Goal: Transaction & Acquisition: Purchase product/service

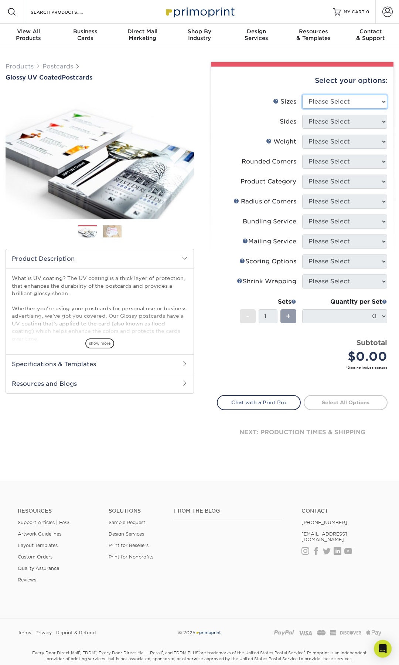
click at [325, 98] on select "Please Select 1.5" x 7" 2" x 4" 2" x 6" 2" x 7" 2" x 8" 2.12" x 5.5" 2.12" x 5.…" at bounding box center [344, 102] width 85 height 14
select select "3.00x5.00"
click at [302, 95] on select "Please Select 1.5" x 7" 2" x 4" 2" x 6" 2" x 7" 2" x 8" 2.12" x 5.5" 2.12" x 5.…" at bounding box center [344, 102] width 85 height 14
click at [326, 118] on select "Please Select Print Both Sides Print Front Only" at bounding box center [344, 122] width 85 height 14
select select "13abbda7-1d64-4f25-8bb2-c179b224825d"
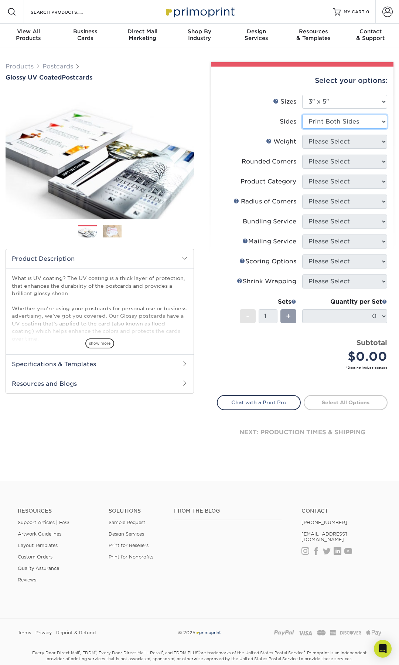
click at [302, 115] on select "Please Select Print Both Sides Print Front Only" at bounding box center [344, 122] width 85 height 14
click at [339, 143] on select "Please Select 16PT 18PT C1S 14PT" at bounding box center [344, 142] width 85 height 14
select select "16PT"
click at [302, 135] on select "Please Select 16PT 18PT C1S 14PT" at bounding box center [344, 142] width 85 height 14
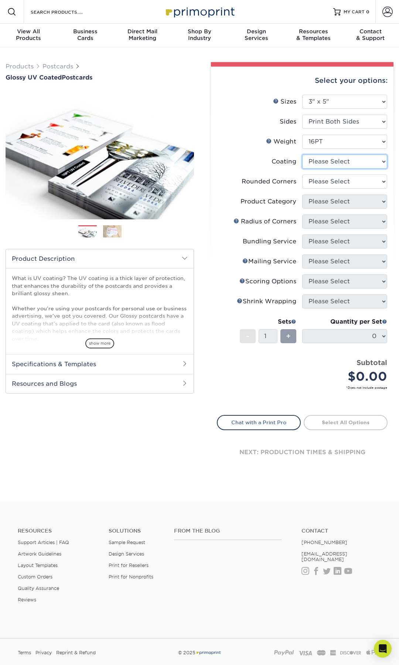
click at [343, 160] on select at bounding box center [344, 162] width 85 height 14
select select "ae367451-b2b8-45df-a344-0f05b6a12993"
click at [302, 155] on select at bounding box center [344, 162] width 85 height 14
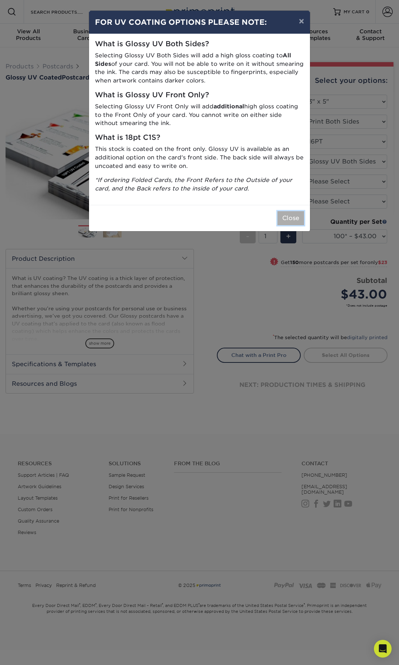
click at [281, 221] on button "Close" at bounding box center [291, 218] width 27 height 14
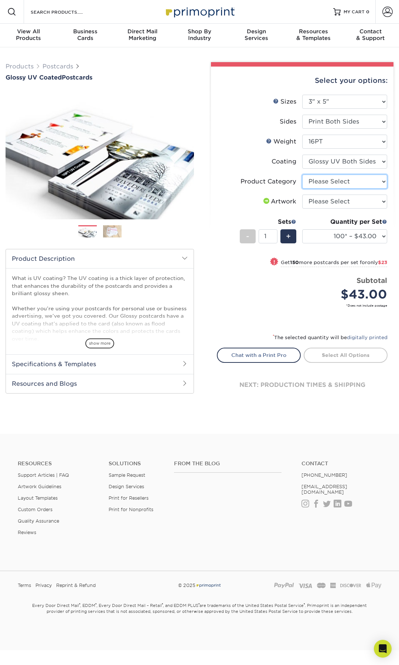
click at [332, 184] on select "Please Select Postcards" at bounding box center [344, 181] width 85 height 14
select select "9b7272e0-d6c8-4c3c-8e97-d3a1bcdab858"
click at [302, 174] on select "Please Select Postcards" at bounding box center [344, 181] width 85 height 14
click at [329, 198] on select "Please Select I will upload files I need a design - $150" at bounding box center [344, 201] width 85 height 14
select select "upload"
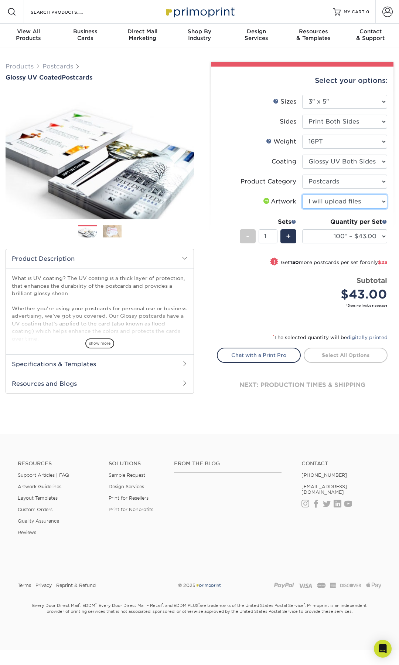
click at [302, 194] on select "Please Select I will upload files I need a design - $150" at bounding box center [344, 201] width 85 height 14
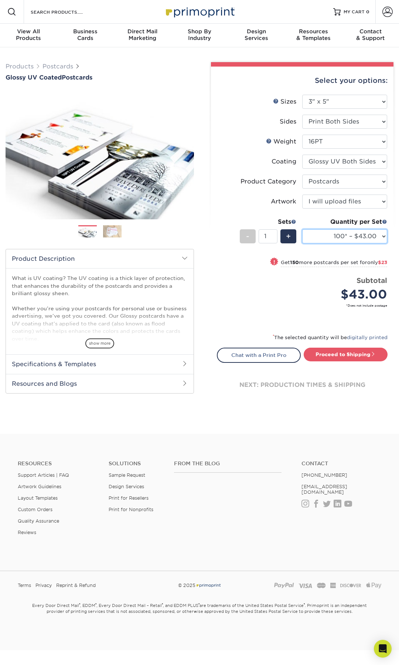
click at [352, 241] on select "100* – $43.00 250* – $66.00 500 – $88.00 1000 – $101.00 2500 – $163.00 5000 – $…" at bounding box center [344, 236] width 85 height 14
select select "5000 – $251.00"
click at [302, 229] on select "100* – $43.00 250* – $66.00 500 – $88.00 1000 – $101.00 2500 – $163.00 5000 – $…" at bounding box center [344, 236] width 85 height 14
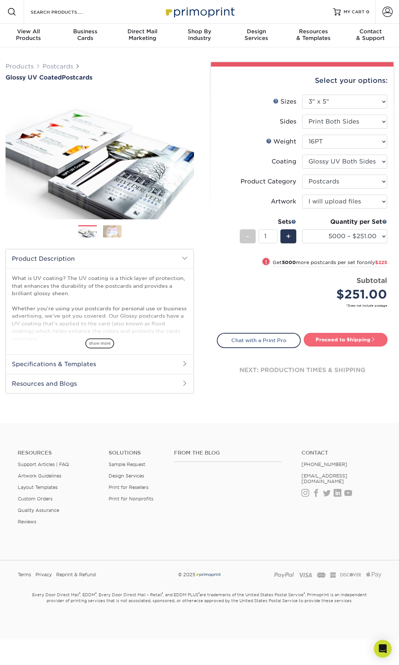
click at [317, 339] on link "Proceed to Shipping" at bounding box center [346, 339] width 84 height 13
type input "Set 1"
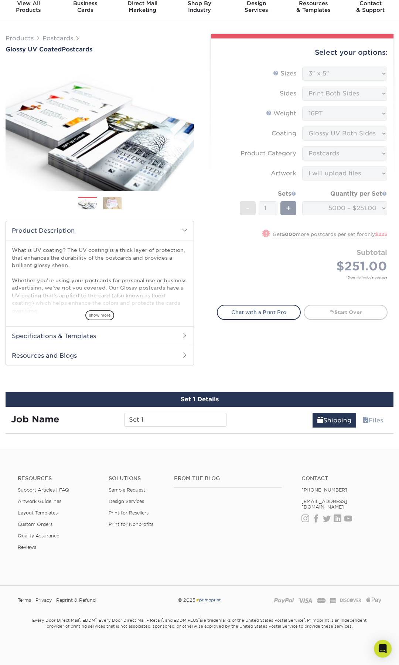
scroll to position [216, 0]
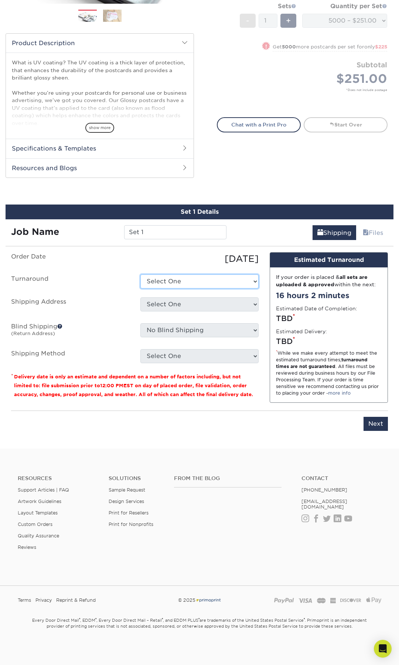
click at [184, 284] on select "Select One 2-4 Business Days 2 Day Next Business Day" at bounding box center [199, 281] width 118 height 14
select select "142290fc-f5e1-423b-82dc-5078653b45c4"
click at [140, 274] on select "Select One 2-4 Business Days 2 Day Next Business Day" at bounding box center [199, 281] width 118 height 14
click at [180, 304] on select "Select One + Add New Address - Login" at bounding box center [199, 304] width 118 height 14
select select "newaddress"
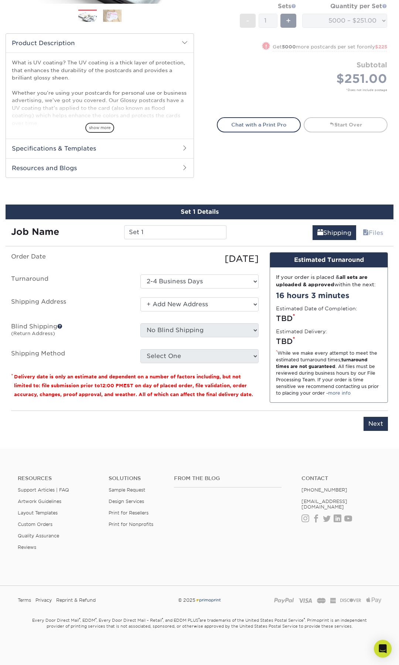
click at [140, 297] on select "Select One + Add New Address - Login" at bounding box center [199, 304] width 118 height 14
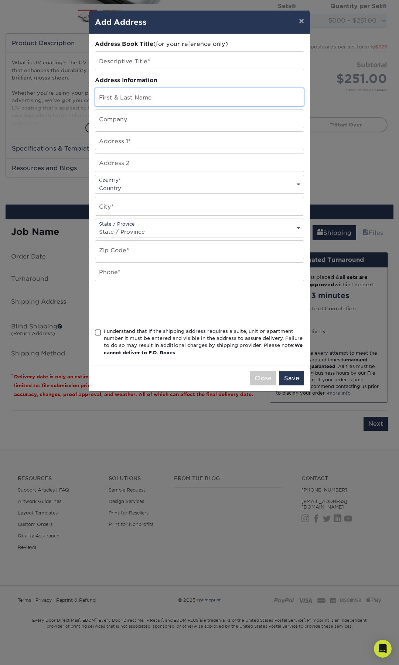
click at [176, 89] on input "text" at bounding box center [199, 97] width 209 height 18
type input "Alexander Roper"
type input "[STREET_ADDRESS]"
select select "US"
type input "College Park"
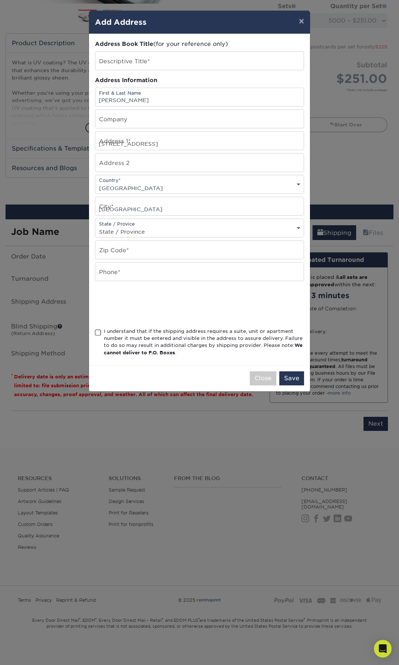
select select "MD"
type input "20740-3291"
type input "7573031365"
click at [98, 332] on span at bounding box center [98, 332] width 6 height 7
click at [0, 0] on input "I understand that if the shipping address requires a suite, unit or apartment n…" at bounding box center [0, 0] width 0 height 0
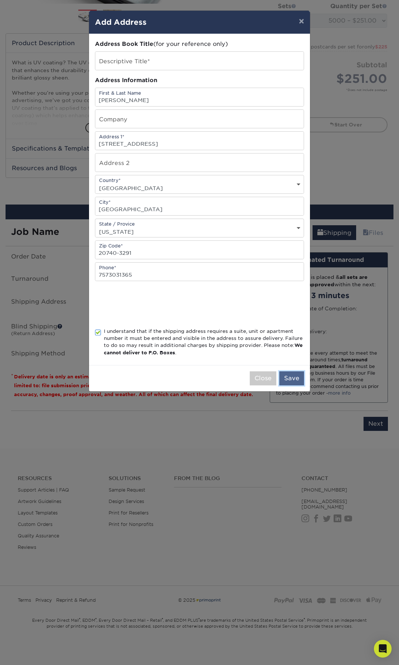
click at [293, 376] on button "Save" at bounding box center [291, 378] width 25 height 14
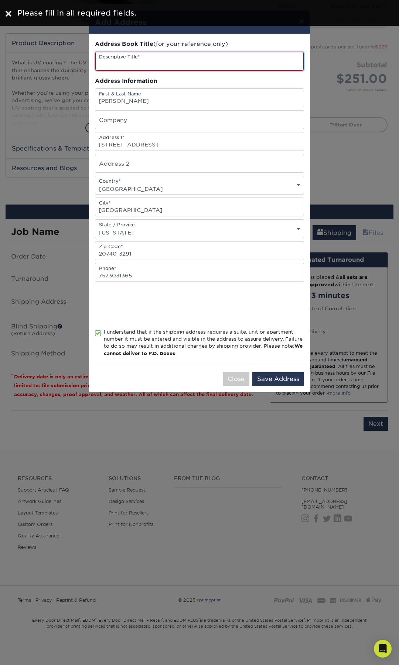
click at [145, 58] on input "text" at bounding box center [199, 61] width 209 height 19
type input "home"
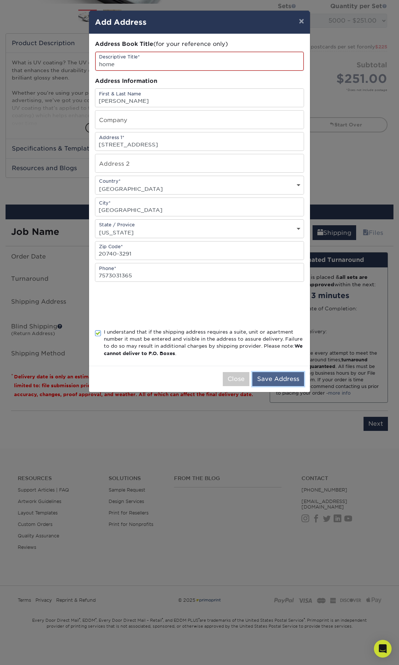
click at [271, 377] on button "Save Address" at bounding box center [279, 379] width 52 height 14
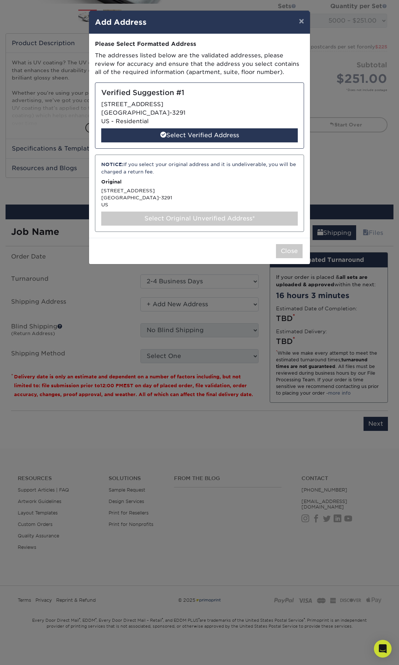
click at [202, 221] on div "Select Original Unverified Address*" at bounding box center [199, 218] width 197 height 14
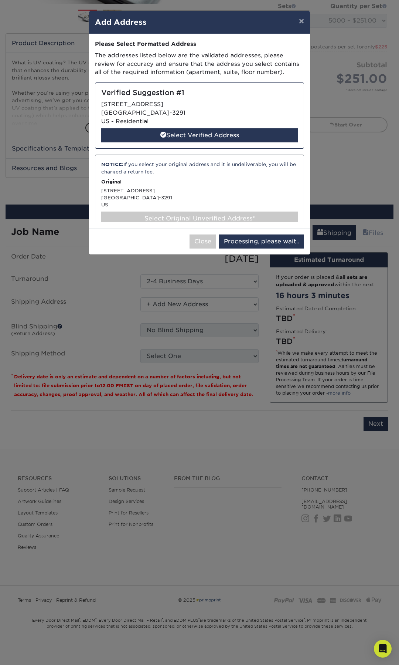
select select "285328"
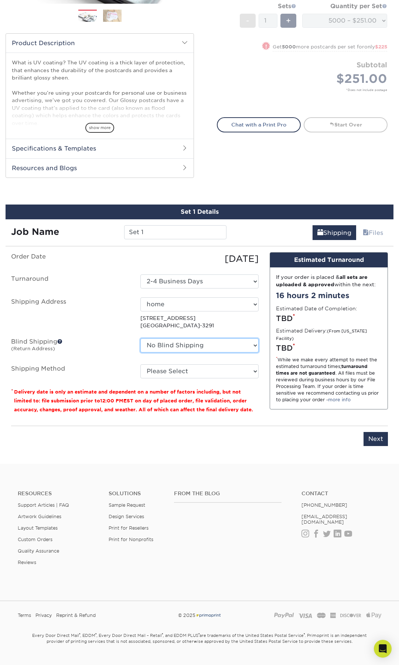
click at [212, 352] on select "No Blind Shipping + Add New Address" at bounding box center [199, 345] width 118 height 14
click at [62, 343] on span at bounding box center [59, 341] width 5 height 5
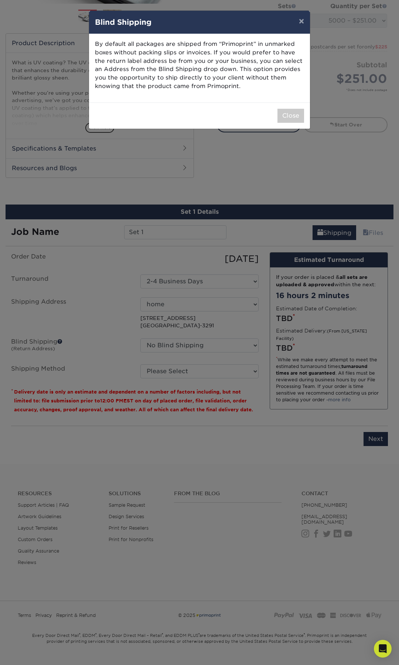
click at [62, 343] on div "× Blind Shipping By default all packages are shipped from “Primoprint” in unmar…" at bounding box center [199, 332] width 399 height 665
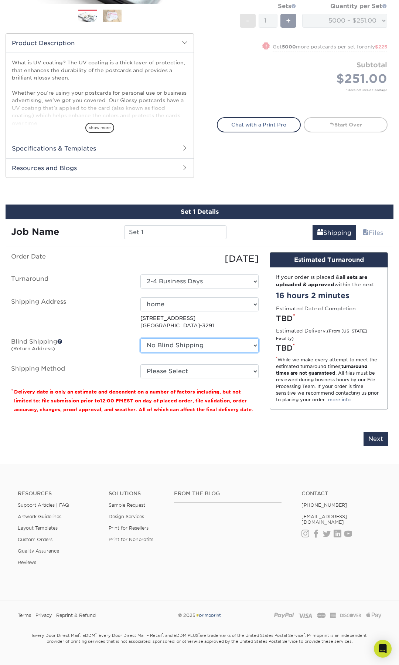
click at [159, 346] on select "No Blind Shipping + Add New Address" at bounding box center [199, 345] width 118 height 14
click at [140, 338] on select "No Blind Shipping + Add New Address" at bounding box center [199, 345] width 118 height 14
click at [62, 343] on span at bounding box center [59, 341] width 5 height 5
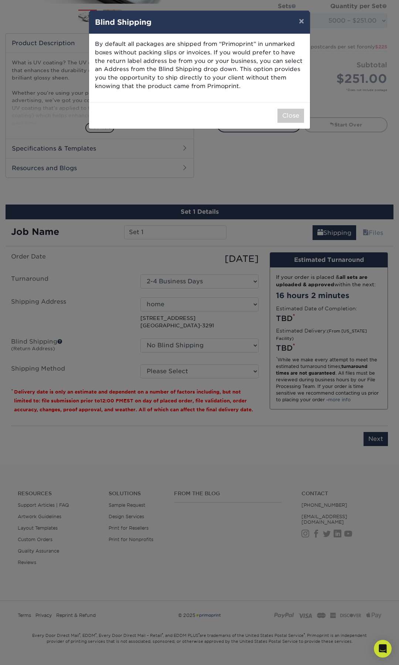
click at [74, 359] on div "× Blind Shipping By default all packages are shipped from “Primoprint” in unmar…" at bounding box center [199, 332] width 399 height 665
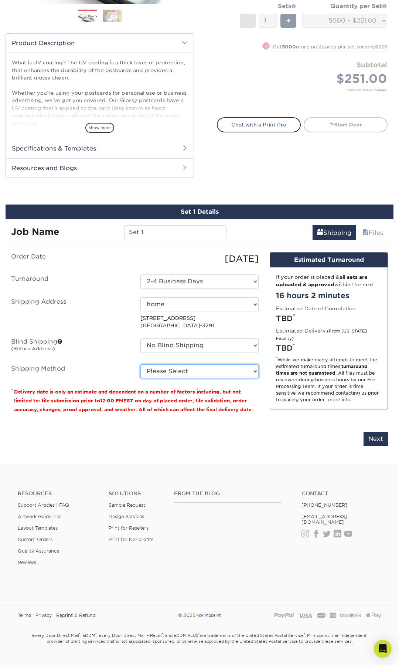
click at [167, 372] on select "Please Select Ground Shipping (+$50.11) 3 Day Shipping Service (+$76.10) 2 Day …" at bounding box center [199, 371] width 118 height 14
click at [140, 364] on select "Please Select Ground Shipping (+$50.11) 3 Day Shipping Service (+$76.10) 2 Day …" at bounding box center [199, 371] width 118 height 14
click at [173, 382] on fieldset "Order Date 08/21/2025 Turnaround Select One 2-4 Business Days 2 Day Next Busine…" at bounding box center [135, 319] width 248 height 135
click at [193, 374] on select "Please Select Ground Shipping (+$50.11) 3 Day Shipping Service (+$76.10) 2 Day …" at bounding box center [199, 371] width 118 height 14
select select "02"
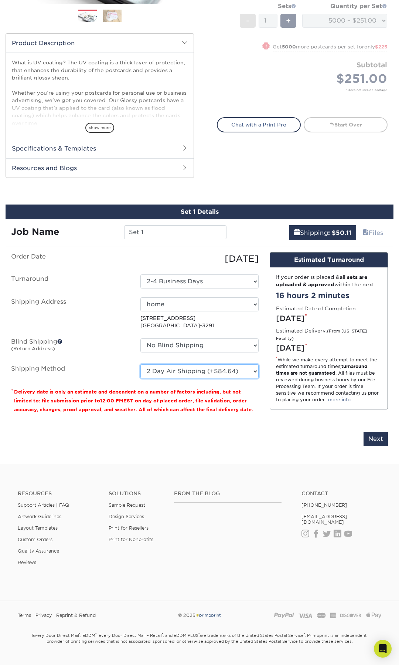
click at [140, 364] on select "Please Select Ground Shipping (+$50.11) 3 Day Shipping Service (+$76.10) 2 Day …" at bounding box center [199, 371] width 118 height 14
click at [201, 374] on select "Please Select Ground Shipping (+$50.11) 3 Day Shipping Service (+$76.10) 2 Day …" at bounding box center [199, 371] width 118 height 14
click at [217, 280] on select "Select One 2-4 Business Days 2 Day Next Business Day" at bounding box center [199, 281] width 118 height 14
select select "9e576b40-e5da-41d8-bc2b-6909a907e417"
click at [182, 371] on select "Please Select Ground Shipping (+$50.11) 3 Day Shipping Service (+$76.10) 2 Day …" at bounding box center [199, 371] width 118 height 14
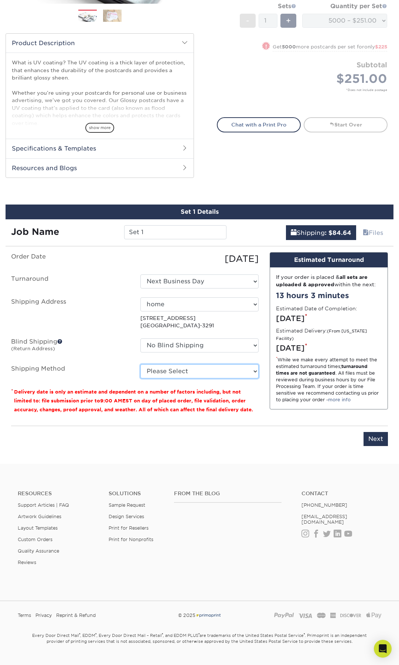
select select "03"
click at [140, 364] on select "Please Select Ground Shipping (+$50.11) 3 Day Shipping Service (+$76.10) 2 Day …" at bounding box center [199, 371] width 118 height 14
click at [370, 436] on input "Next" at bounding box center [376, 439] width 24 height 14
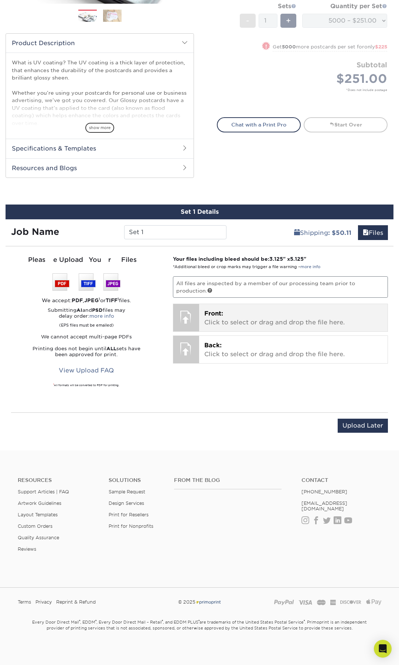
click at [209, 313] on span "Front:" at bounding box center [213, 313] width 19 height 7
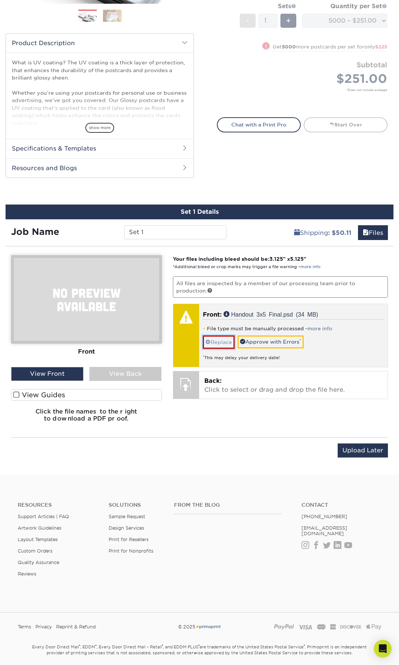
click at [228, 344] on link "Replace" at bounding box center [219, 341] width 32 height 13
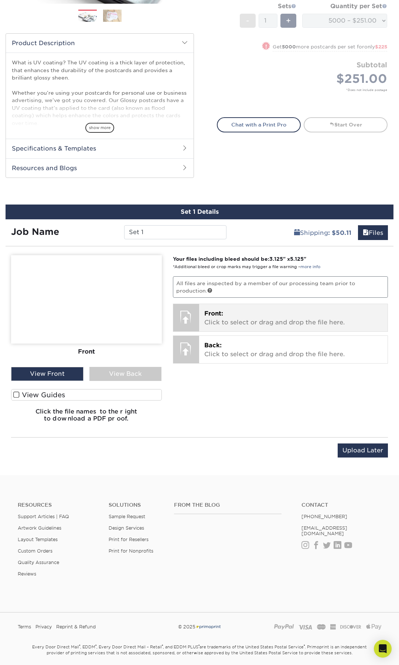
click at [215, 330] on div "Front: Click to select or drag and drop the file here. Choose file Handout 3x5 …" at bounding box center [293, 317] width 189 height 27
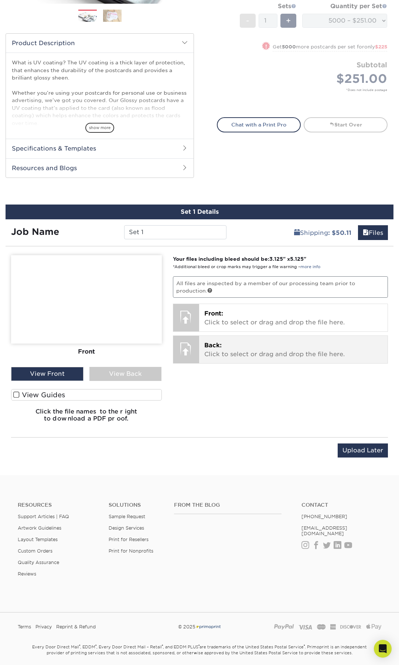
click at [193, 352] on div at bounding box center [186, 349] width 26 height 26
click at [182, 350] on div at bounding box center [186, 349] width 26 height 26
click at [217, 351] on p "Back: Click to select or drag and drop the file here." at bounding box center [293, 350] width 179 height 18
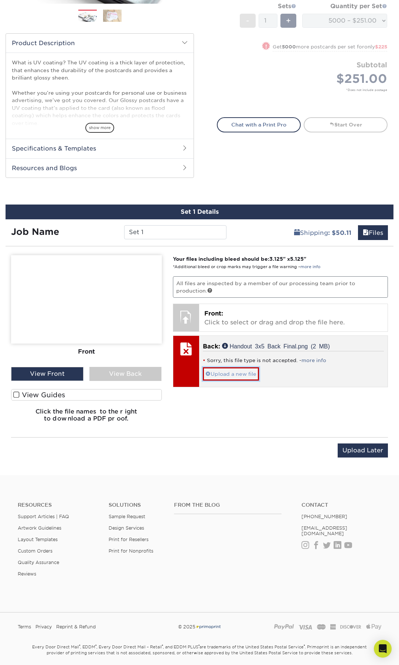
click at [219, 375] on link "Upload a new file" at bounding box center [231, 373] width 56 height 13
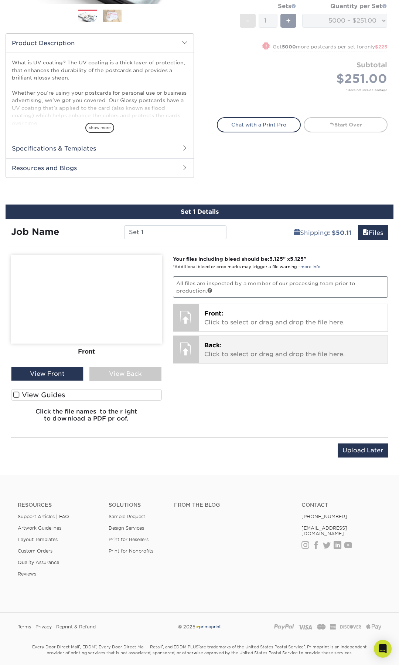
click at [226, 354] on p "Back: Click to select or drag and drop the file here." at bounding box center [293, 350] width 179 height 18
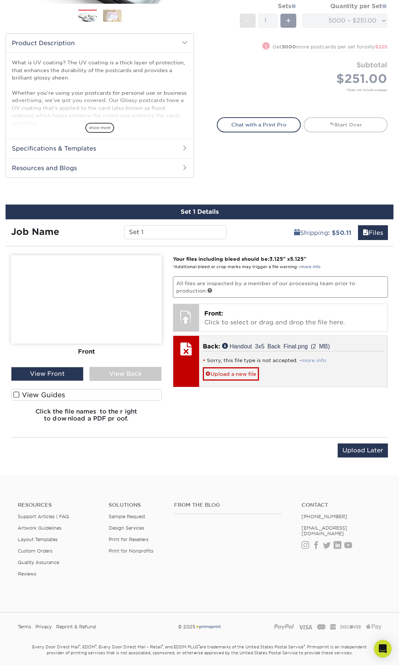
click at [311, 361] on link "more info" at bounding box center [314, 361] width 25 height 6
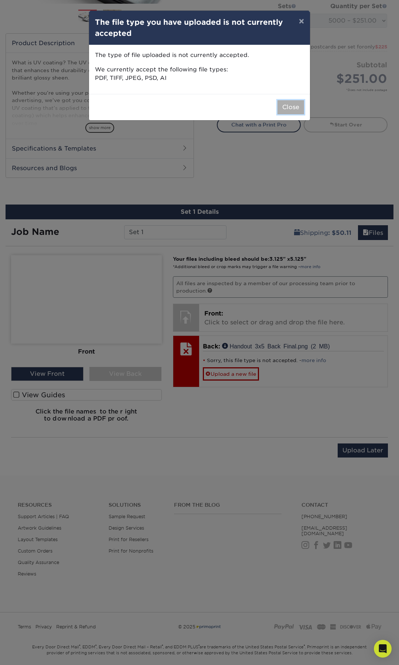
click at [294, 108] on button "Close" at bounding box center [291, 107] width 27 height 14
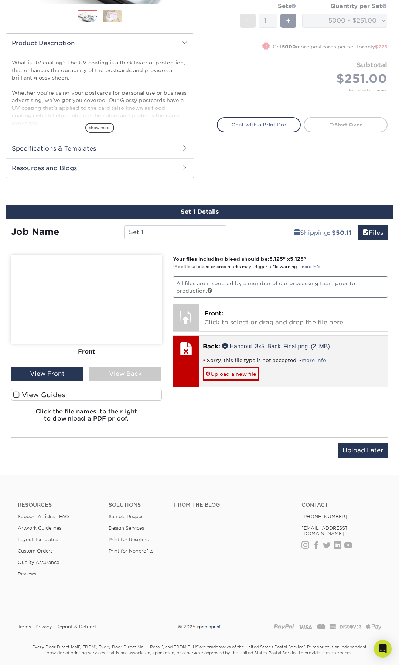
click at [187, 358] on div at bounding box center [186, 349] width 26 height 26
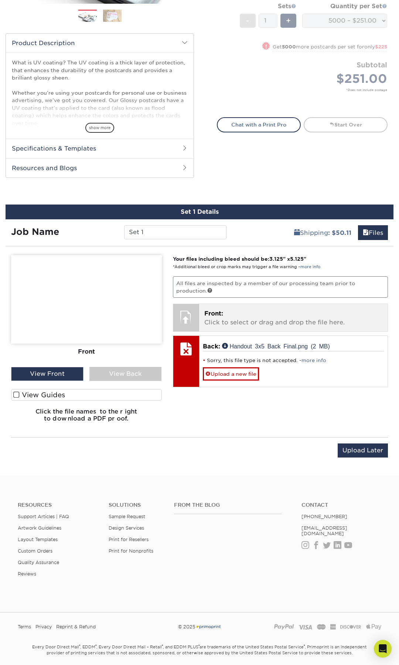
click at [196, 310] on div at bounding box center [186, 317] width 26 height 26
click at [192, 316] on div at bounding box center [186, 317] width 26 height 26
click at [215, 323] on p "Front: Click to select or drag and drop the file here." at bounding box center [293, 318] width 179 height 18
click at [188, 326] on div at bounding box center [186, 317] width 26 height 26
click at [186, 323] on div at bounding box center [186, 317] width 26 height 26
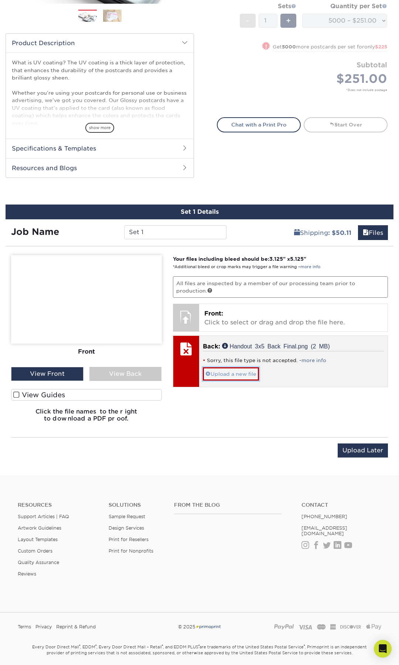
click at [213, 371] on link "Upload a new file" at bounding box center [231, 373] width 56 height 13
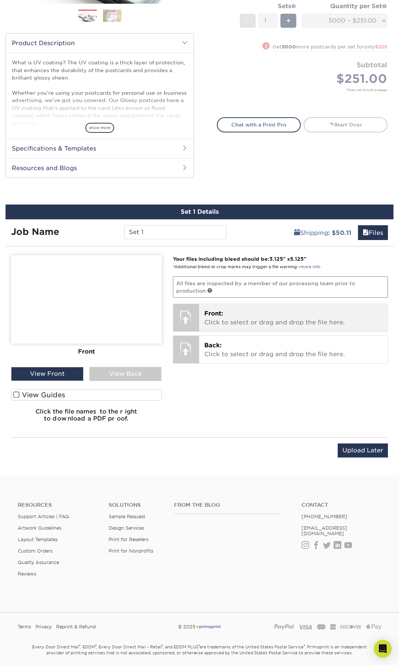
click at [190, 326] on div at bounding box center [186, 317] width 26 height 26
click at [222, 313] on span "Front:" at bounding box center [213, 313] width 19 height 7
click at [238, 317] on p "Front: Click to select or drag and drop the file here." at bounding box center [293, 318] width 179 height 18
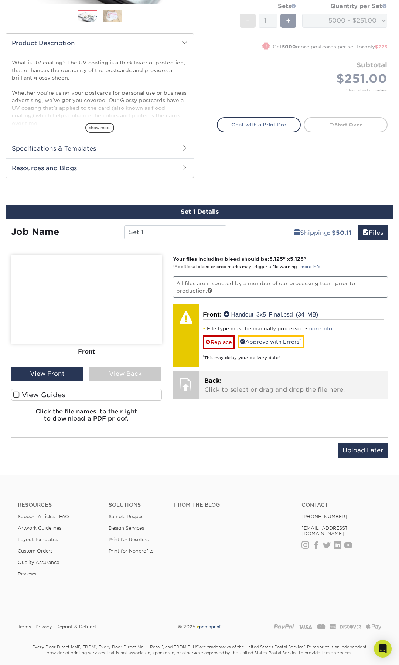
click at [240, 383] on p "Back: Click to select or drag and drop the file here." at bounding box center [293, 385] width 179 height 18
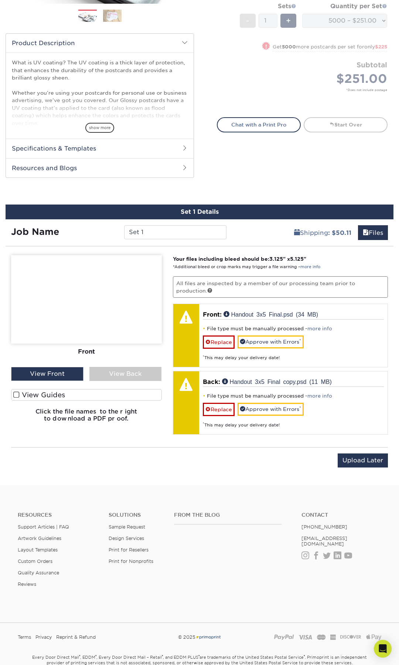
click at [40, 394] on label "View Guides" at bounding box center [86, 394] width 151 height 11
click at [0, 0] on input "View Guides" at bounding box center [0, 0] width 0 height 0
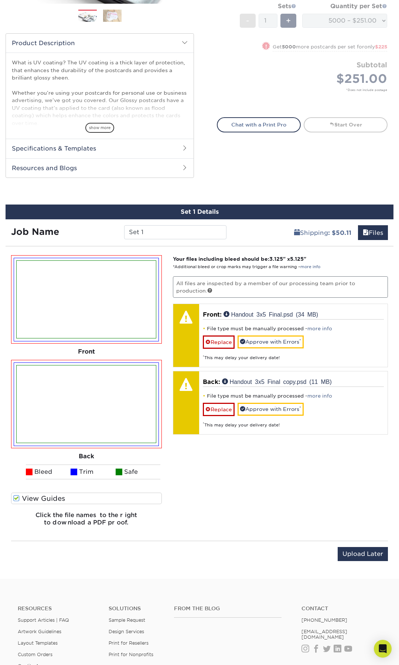
click at [17, 501] on span at bounding box center [16, 498] width 6 height 7
click at [0, 0] on input "View Guides" at bounding box center [0, 0] width 0 height 0
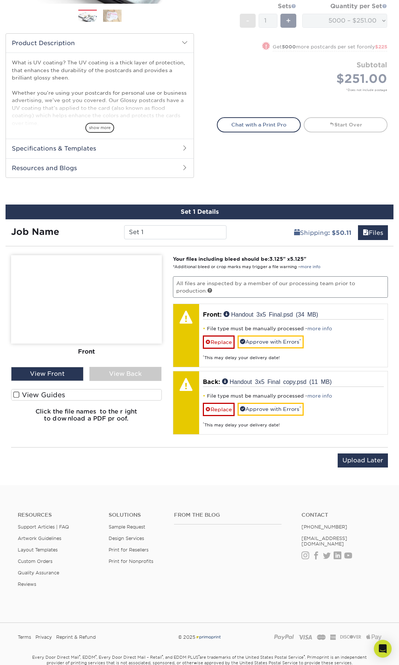
click at [121, 371] on div "View Back" at bounding box center [125, 374] width 72 height 14
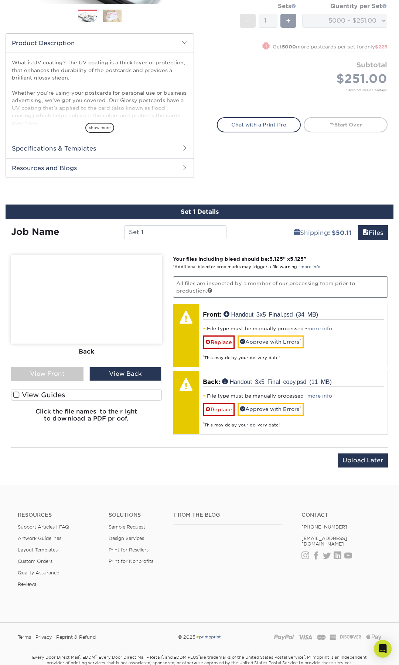
click at [54, 378] on div "View Front" at bounding box center [47, 374] width 72 height 14
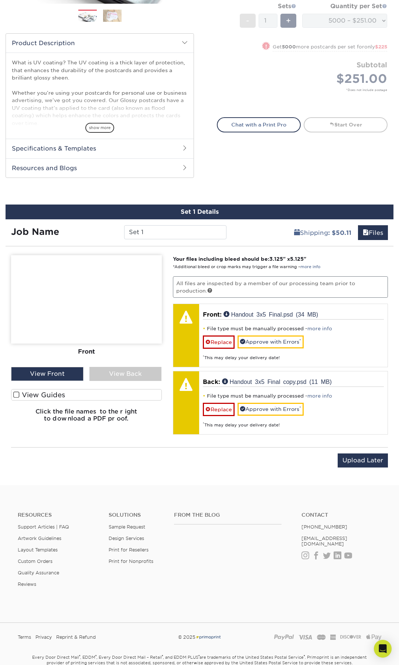
click at [78, 417] on h6 "Click the file names to the right to download a PDF proof." at bounding box center [86, 418] width 151 height 20
click at [376, 230] on link "Files" at bounding box center [373, 232] width 30 height 15
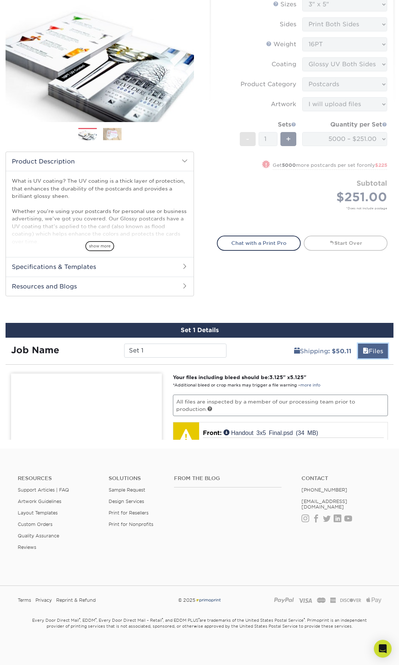
scroll to position [22, 0]
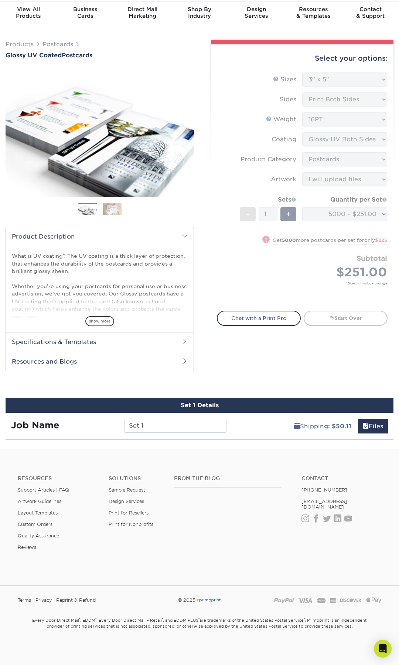
click at [364, 417] on div "Shipping : $50.11 Files" at bounding box center [313, 423] width 162 height 21
click at [359, 426] on link "Files" at bounding box center [373, 426] width 30 height 15
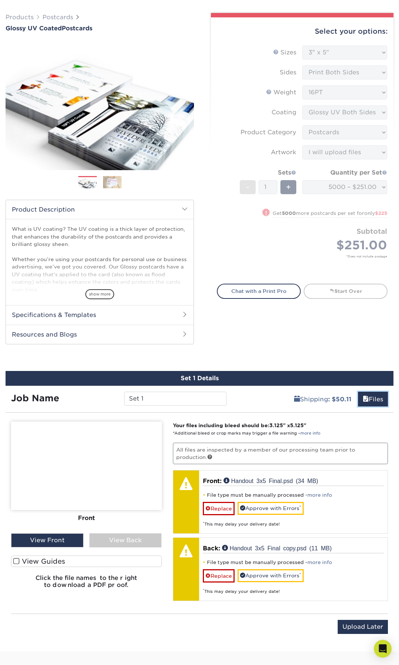
scroll to position [56, 0]
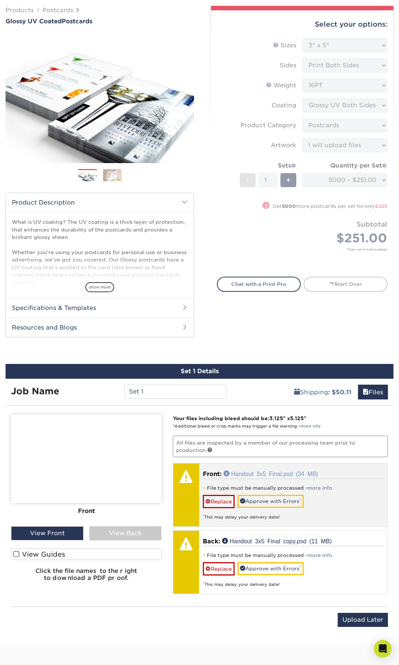
click at [243, 474] on link "Handout 3x5 Final.psd (34 MB)" at bounding box center [271, 473] width 95 height 6
click at [229, 474] on link "Handout 3x5 Final.psd (34 MB)" at bounding box center [271, 473] width 95 height 6
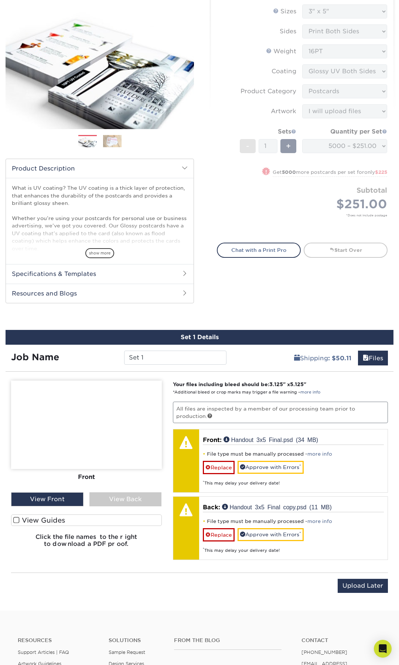
scroll to position [91, 0]
click at [216, 156] on div "Select your options: Sizes Help Sizes Please Select 1.5" x 7" 2" x 4" 2" x 6" 2…" at bounding box center [302, 119] width 183 height 287
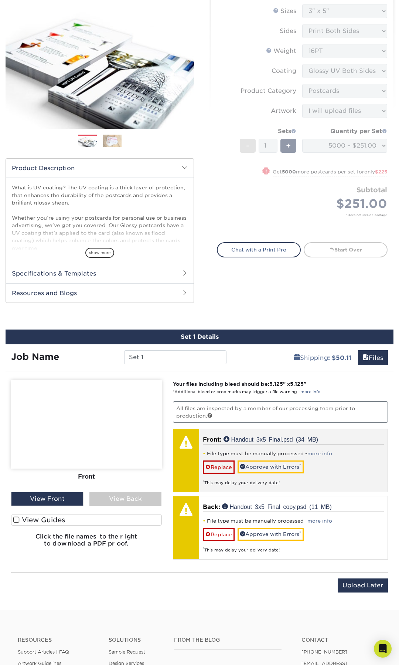
click at [253, 442] on p "Front: Handout 3x5 Final.psd (34 MB)" at bounding box center [294, 439] width 182 height 9
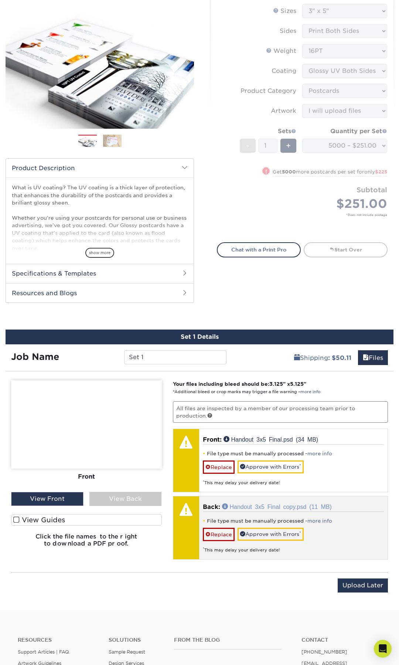
click at [252, 508] on link "Handout 3x5 Final copy.psd (11 MB)" at bounding box center [277, 506] width 110 height 6
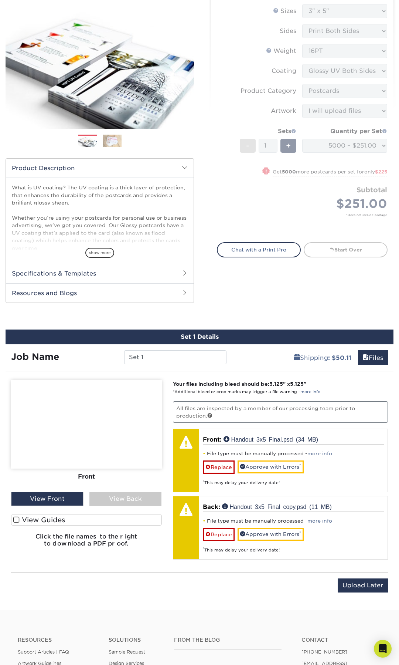
click at [109, 497] on div "View Back" at bounding box center [125, 499] width 72 height 14
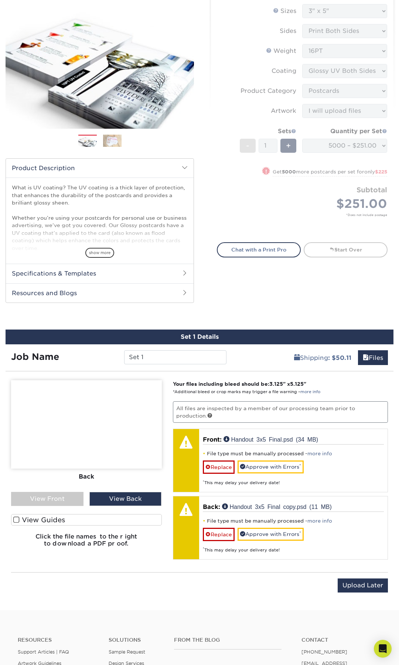
click at [60, 500] on div "View Front" at bounding box center [47, 499] width 72 height 14
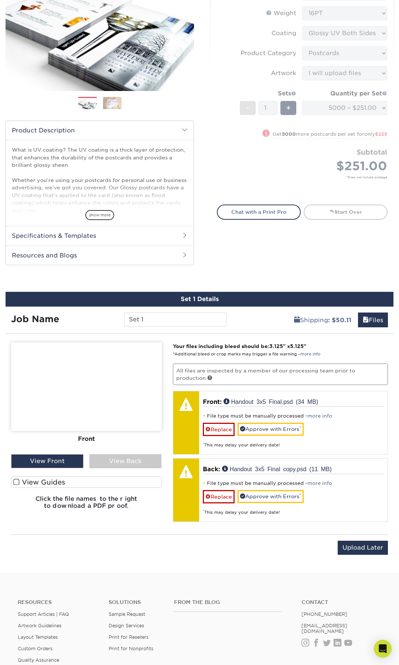
scroll to position [0, 0]
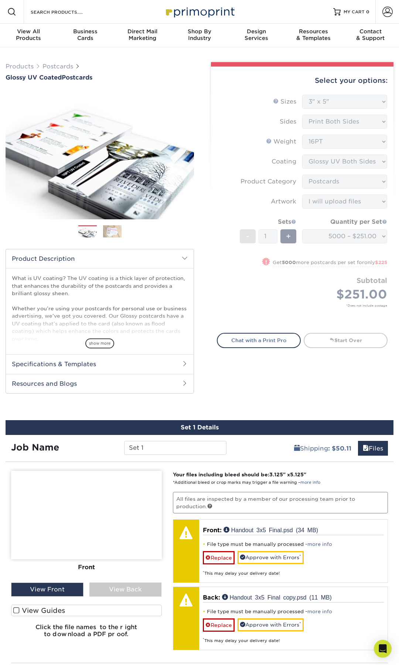
click at [326, 394] on div "Select your options: Sizes Help Sizes Please Select 1.5" x 7" 2" x 4" No" at bounding box center [300, 232] width 200 height 340
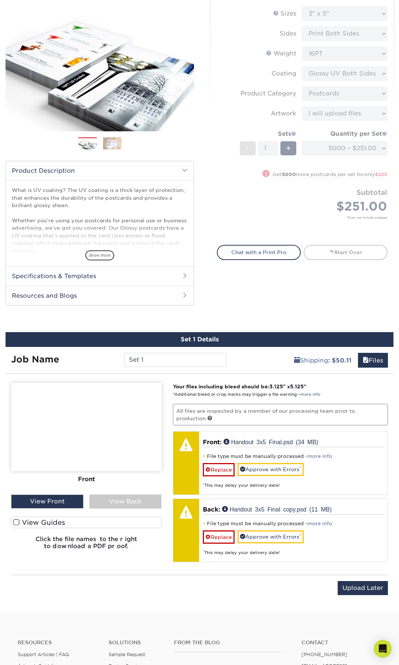
scroll to position [89, 0]
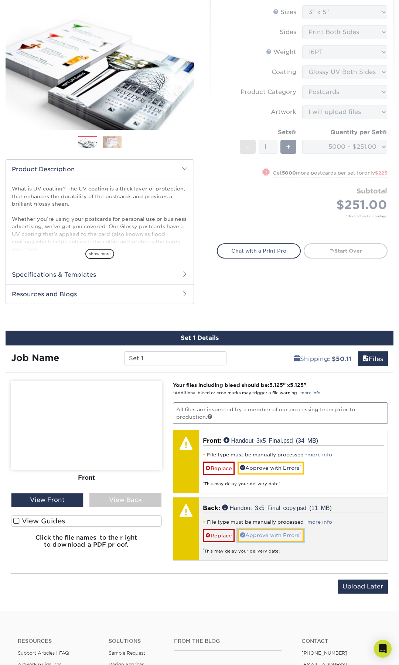
click at [251, 536] on link "Approve with Errors *" at bounding box center [271, 535] width 66 height 13
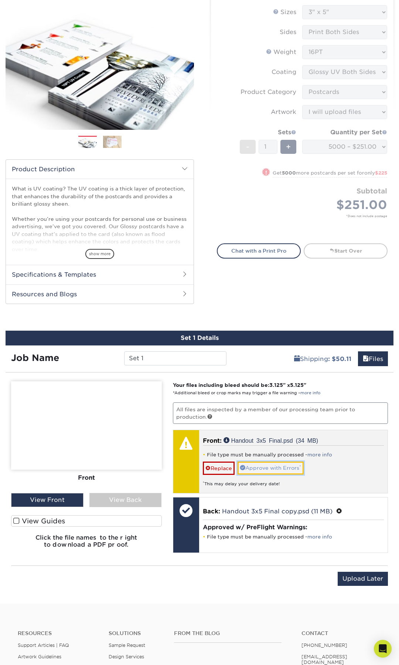
click at [265, 470] on link "Approve with Errors *" at bounding box center [271, 467] width 66 height 13
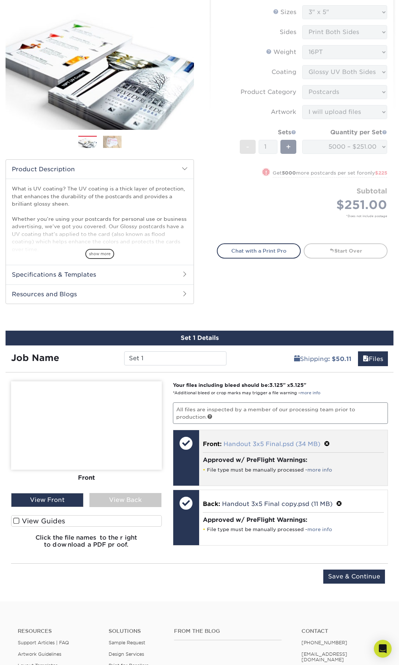
click at [305, 445] on link "Handout 3x5 Final.psd (34 MB)" at bounding box center [272, 443] width 97 height 7
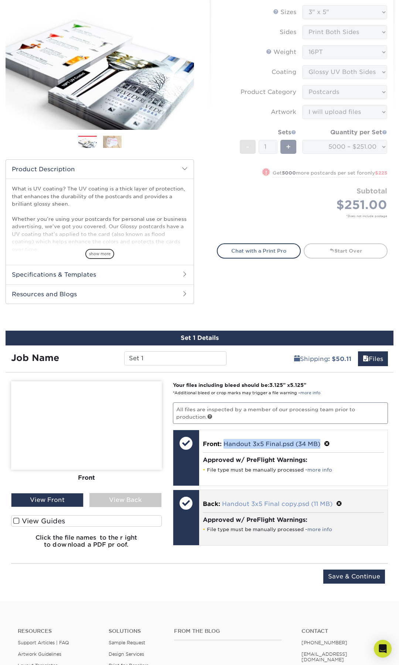
click at [284, 504] on link "Handout 3x5 Final copy.psd (11 MB)" at bounding box center [277, 503] width 111 height 7
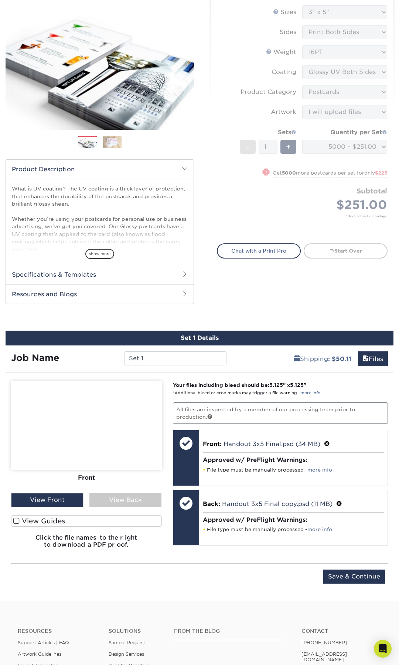
click at [260, 574] on div "Upload Later Save & Continue Continue" at bounding box center [199, 580] width 377 height 23
click at [353, 573] on input "Save & Continue" at bounding box center [354, 576] width 62 height 14
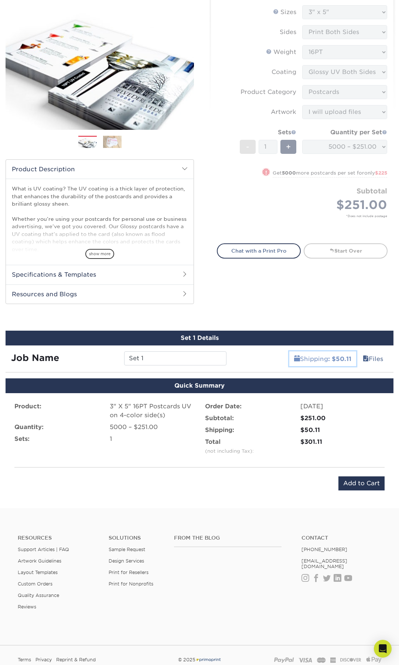
click at [321, 355] on link "Shipping : $50.11" at bounding box center [322, 358] width 67 height 15
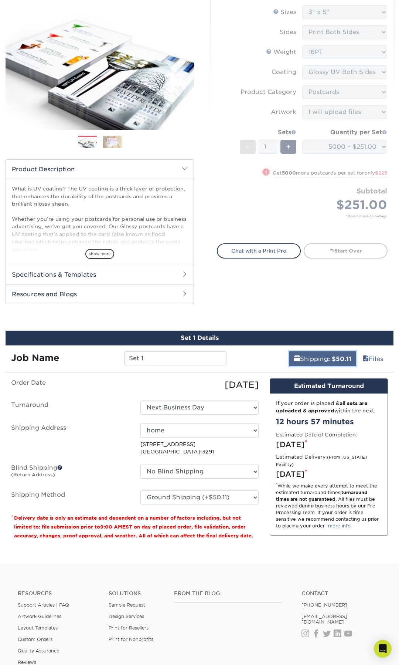
click at [321, 355] on link "Shipping : $50.11" at bounding box center [322, 358] width 67 height 15
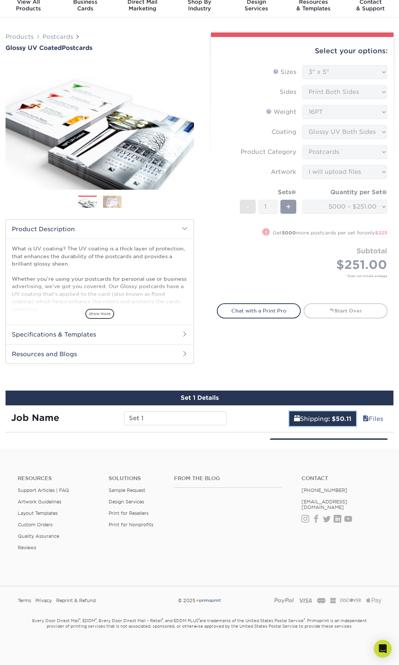
scroll to position [22, 0]
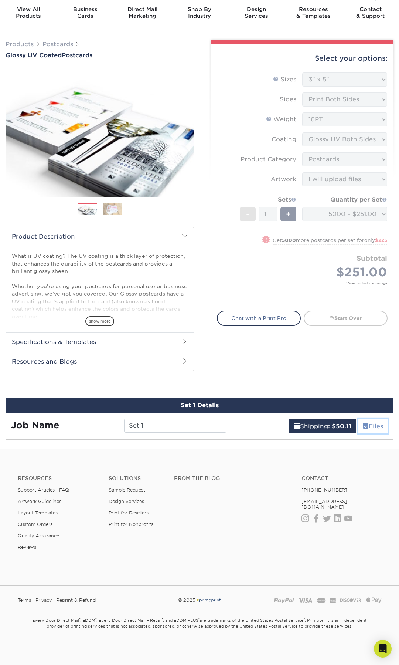
click at [369, 422] on link "Files" at bounding box center [373, 426] width 30 height 15
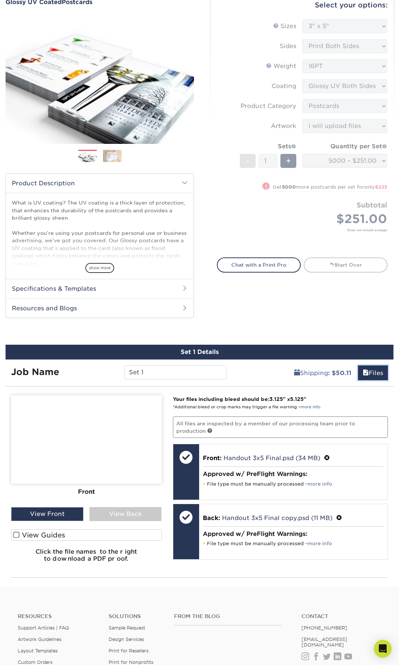
scroll to position [77, 0]
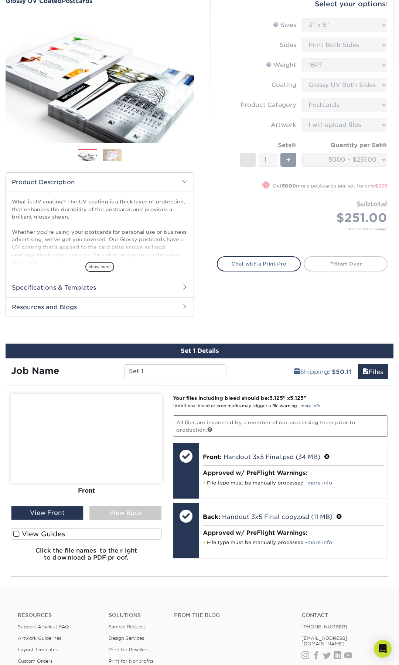
click at [119, 553] on h6 "Click the file names to the right to download a PDF proof." at bounding box center [86, 557] width 151 height 20
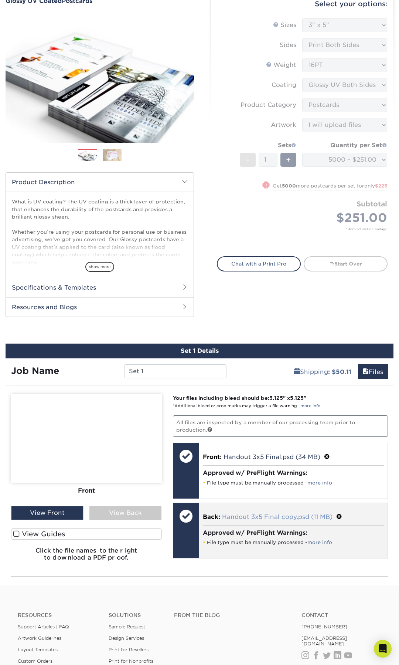
click at [291, 516] on link "Handout 3x5 Final copy.psd (11 MB)" at bounding box center [277, 516] width 111 height 7
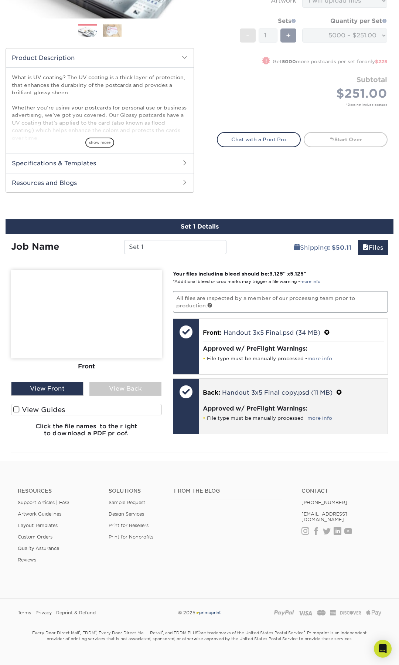
scroll to position [213, 0]
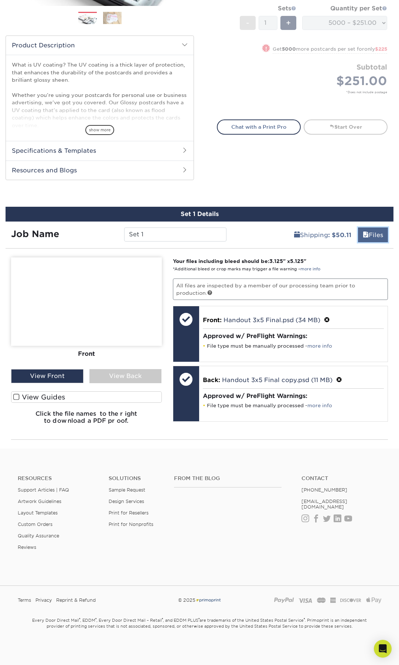
click at [379, 234] on link "Files" at bounding box center [373, 234] width 30 height 15
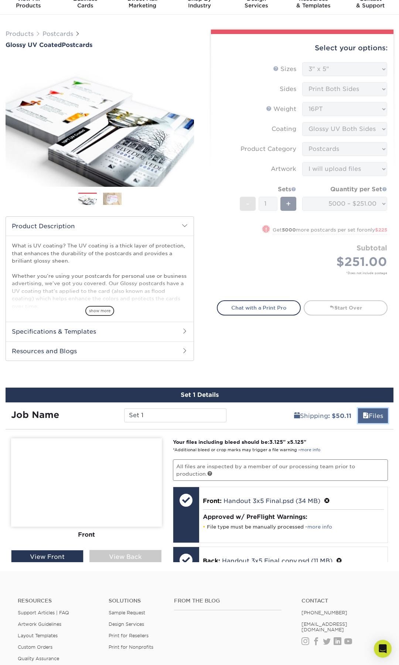
scroll to position [22, 0]
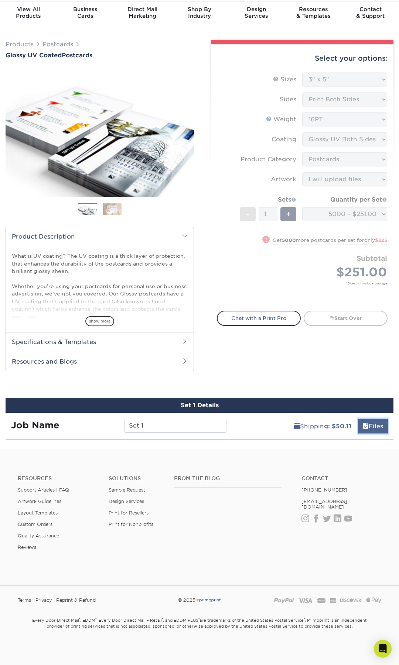
click at [372, 423] on link "Files" at bounding box center [373, 426] width 30 height 15
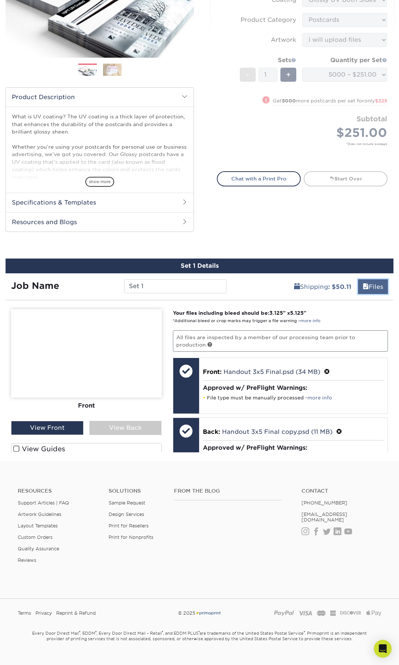
scroll to position [213, 0]
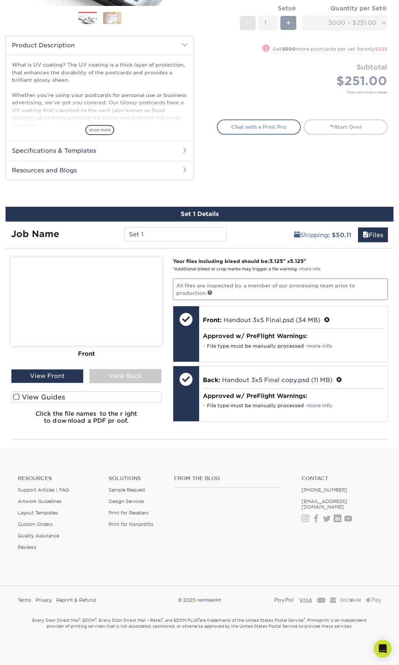
click at [277, 130] on link "Chat with a Print Pro" at bounding box center [259, 126] width 84 height 15
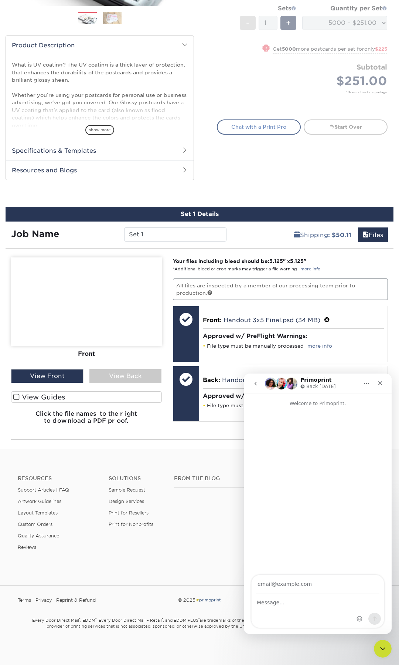
scroll to position [0, 0]
click at [382, 384] on icon "Close" at bounding box center [380, 383] width 6 height 6
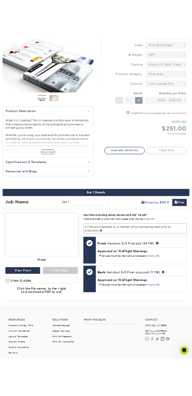
scroll to position [113, 0]
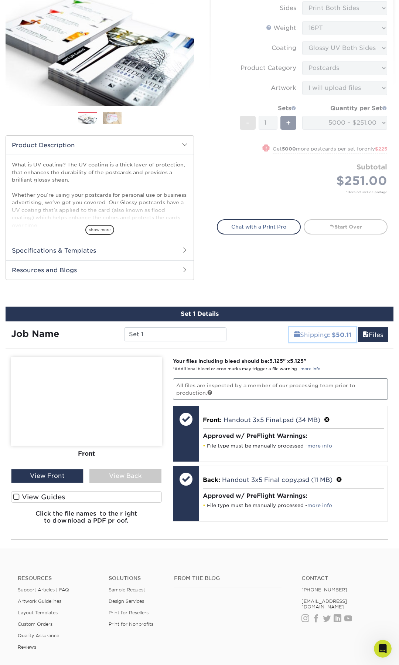
click at [338, 336] on b ": $50.11" at bounding box center [339, 334] width 23 height 7
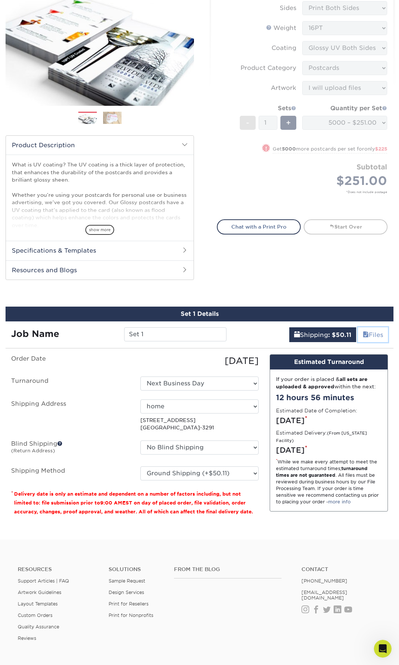
click at [373, 339] on link "Files" at bounding box center [373, 334] width 30 height 15
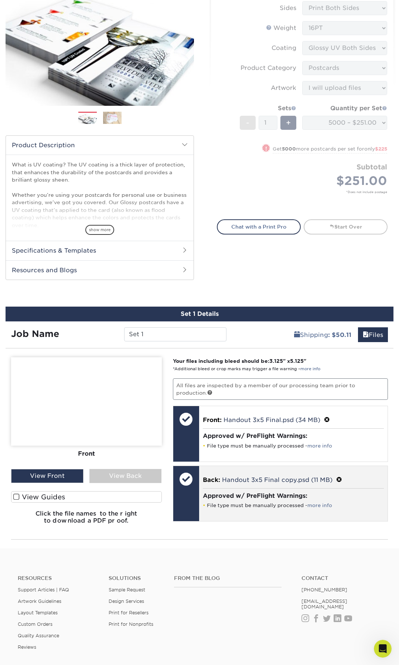
click at [183, 499] on div at bounding box center [186, 493] width 26 height 55
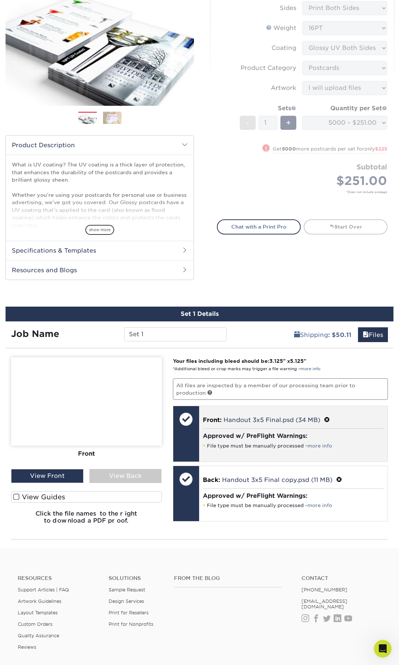
click at [188, 437] on div at bounding box center [186, 433] width 26 height 55
click at [245, 444] on li "File type must be manually processed - more info" at bounding box center [294, 446] width 182 height 6
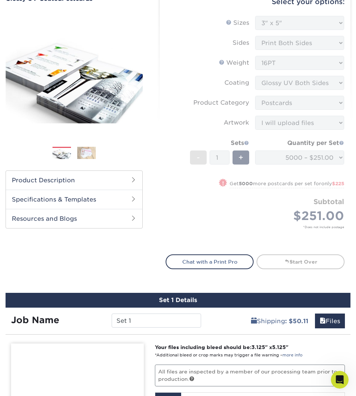
scroll to position [0, 0]
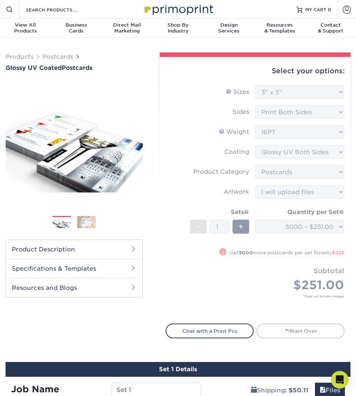
click at [302, 102] on form "Sizes Help Sizes Please Select 1.5" x 7" 2" x 4" 2" x 6" 2" x 7" 2" x 8" 2.12" …" at bounding box center [255, 200] width 179 height 230
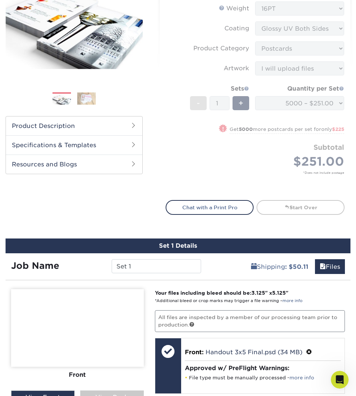
scroll to position [162, 0]
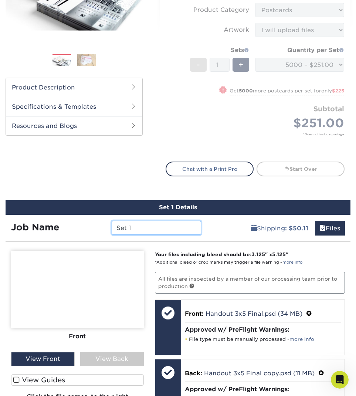
click at [141, 233] on input "Set 1" at bounding box center [156, 228] width 89 height 14
click at [121, 228] on input "ATL" at bounding box center [156, 228] width 89 height 14
type input "OTL"
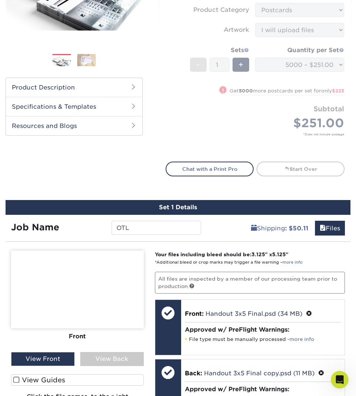
click at [231, 234] on div "Shipping : $50.11 Files" at bounding box center [279, 225] width 144 height 21
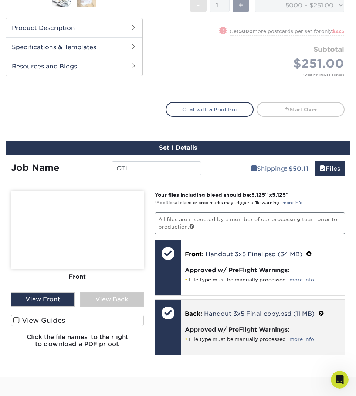
scroll to position [140, 0]
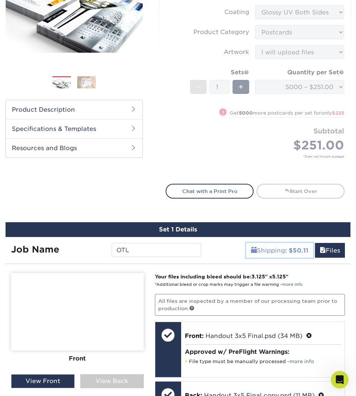
click at [279, 250] on link "Shipping : $50.11" at bounding box center [279, 250] width 67 height 15
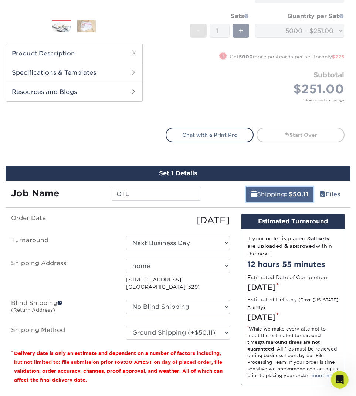
scroll to position [180, 0]
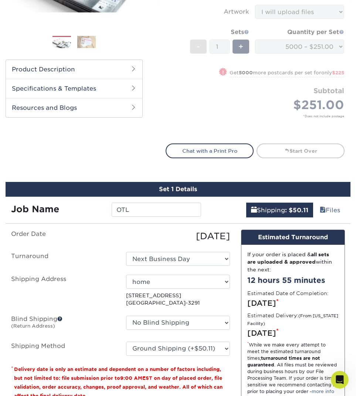
click at [340, 200] on div "Shipping : $50.11 Files" at bounding box center [279, 207] width 144 height 21
click at [323, 212] on span at bounding box center [323, 210] width 6 height 7
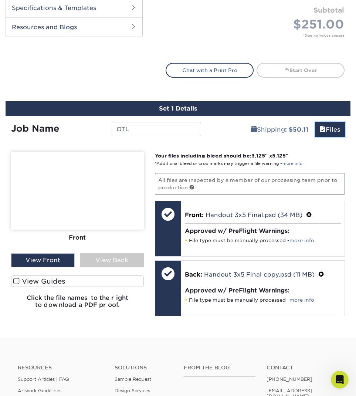
scroll to position [261, 0]
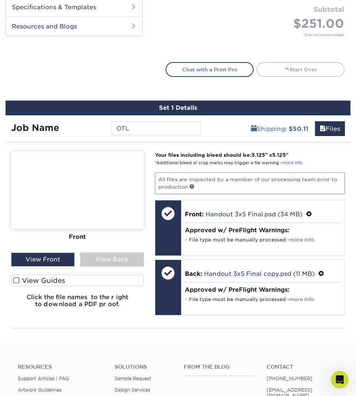
click at [34, 280] on label "View Guides" at bounding box center [77, 280] width 133 height 11
click at [0, 0] on input "View Guides" at bounding box center [0, 0] width 0 height 0
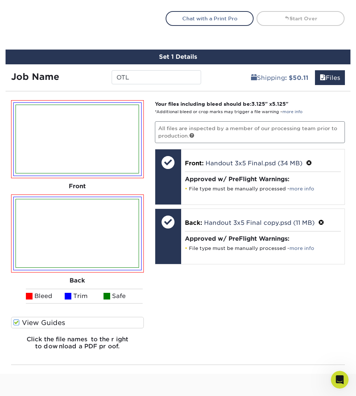
scroll to position [322, 0]
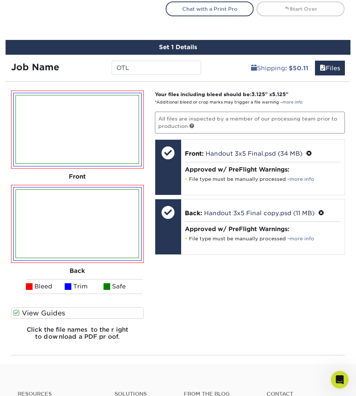
click at [52, 311] on label "View Guides" at bounding box center [77, 312] width 133 height 11
click at [0, 0] on input "View Guides" at bounding box center [0, 0] width 0 height 0
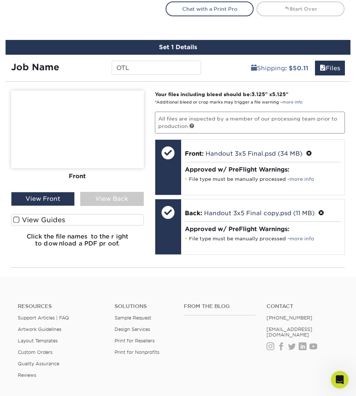
click at [111, 200] on div "View Back" at bounding box center [112, 199] width 64 height 14
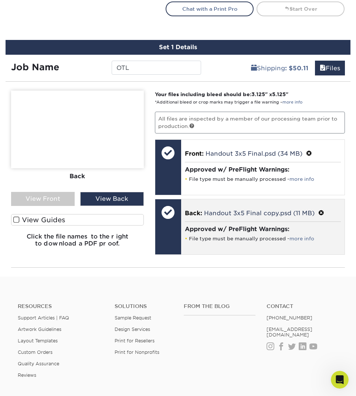
click at [174, 224] on div at bounding box center [168, 212] width 26 height 26
click at [237, 214] on link "Handout 3x5 Final copy.psd (11 MB)" at bounding box center [259, 213] width 111 height 7
click at [245, 212] on link "Handout 3x5 Final copy.psd (11 MB)" at bounding box center [259, 213] width 111 height 7
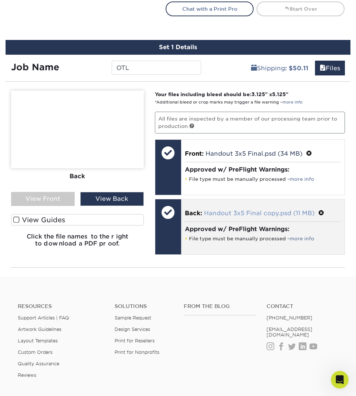
click at [245, 212] on link "Handout 3x5 Final copy.psd (11 MB)" at bounding box center [259, 213] width 111 height 7
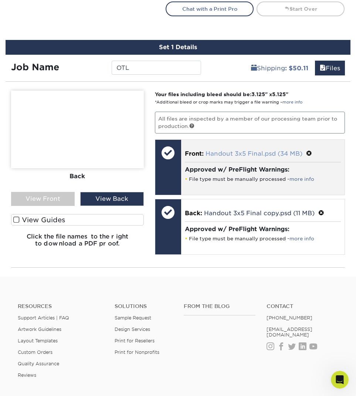
click at [258, 155] on link "Handout 3x5 Final.psd (34 MB)" at bounding box center [254, 153] width 97 height 7
click at [306, 179] on link "more info" at bounding box center [301, 179] width 25 height 6
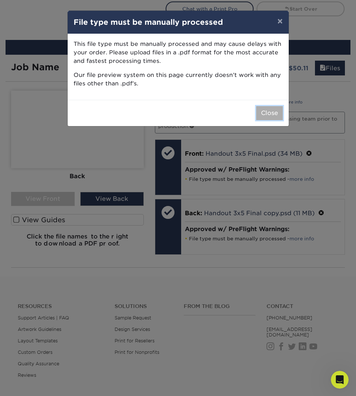
click at [268, 113] on button "Close" at bounding box center [269, 113] width 27 height 14
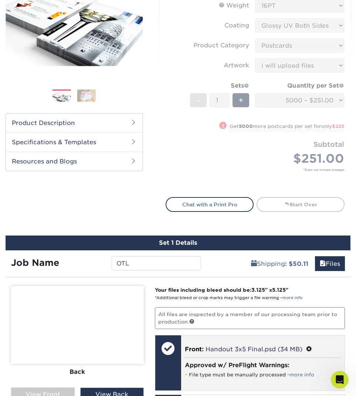
scroll to position [0, 0]
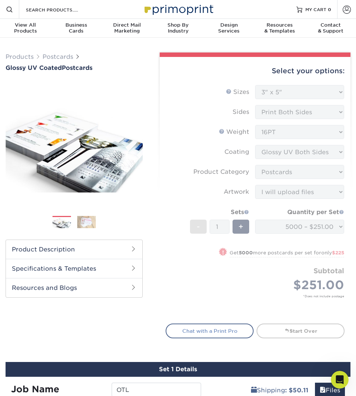
click at [237, 336] on link "Chat with a Print Pro" at bounding box center [210, 330] width 88 height 15
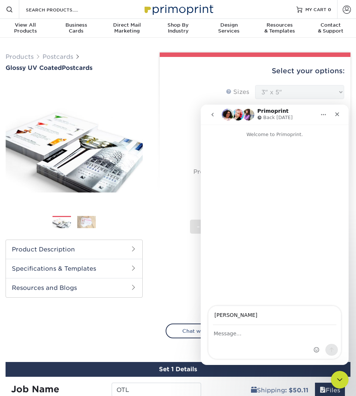
type input "[PERSON_NAME][EMAIL_ADDRESS][PERSON_NAME][DOMAIN_NAME]"
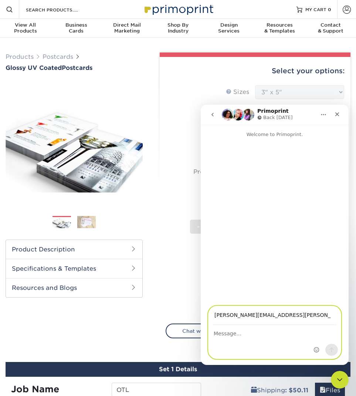
click at [260, 337] on textarea "Message…" at bounding box center [275, 331] width 132 height 13
type textarea "hi"
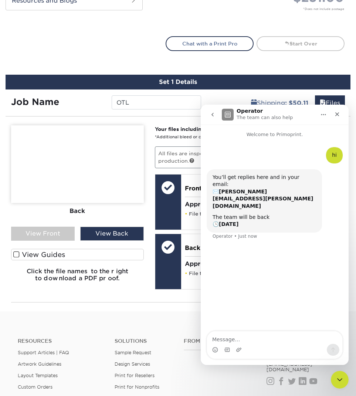
scroll to position [286, 0]
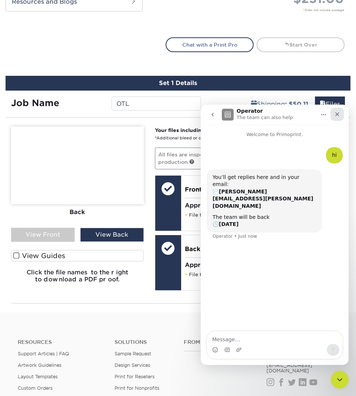
click at [335, 117] on div "Close" at bounding box center [337, 114] width 13 height 13
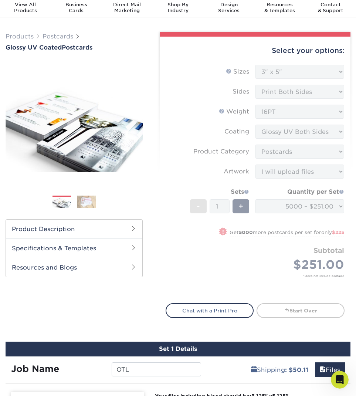
scroll to position [0, 0]
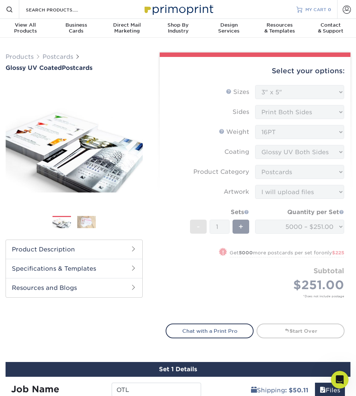
click at [303, 3] on link "MY CART 0" at bounding box center [313, 9] width 35 height 19
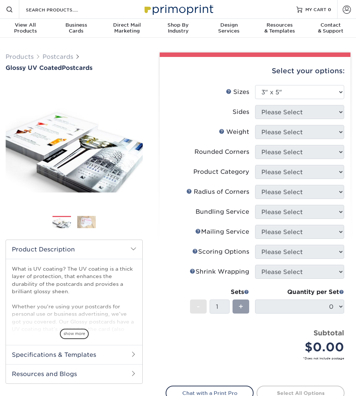
select select "3.00x5.00"
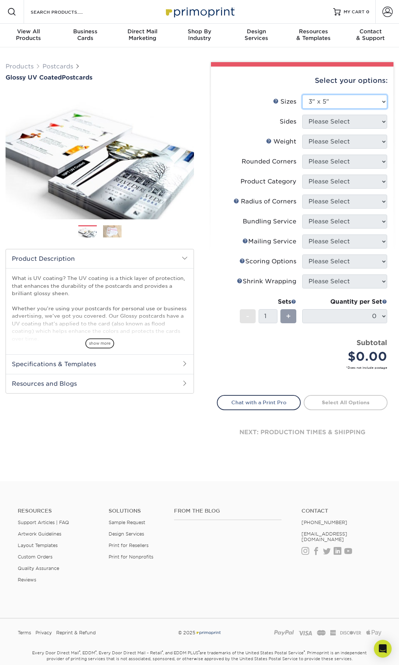
click at [339, 104] on select "Please Select 1.5" x 7" 2" x 4" 2" x 6" 2" x 7" 2" x 8" 2.12" x 5.5" 2.12" x 5.…" at bounding box center [344, 102] width 85 height 14
click at [302, 95] on select "Please Select 1.5" x 7" 2" x 4" 2" x 6" 2" x 7" 2" x 8" 2.12" x 5.5" 2.12" x 5.…" at bounding box center [344, 102] width 85 height 14
click at [188, 255] on h2 "Product Description" at bounding box center [100, 258] width 188 height 19
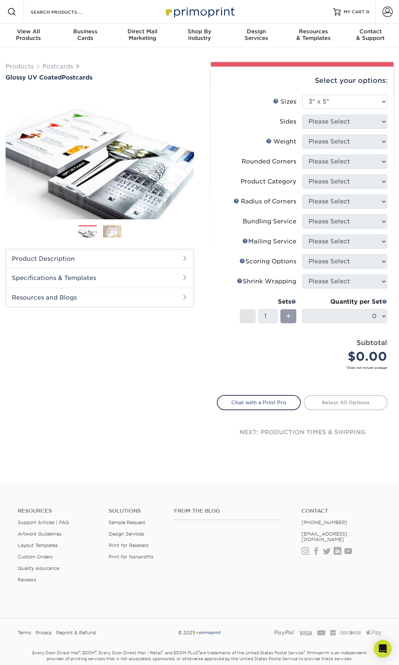
click at [348, 396] on div "next: production times & shipping" at bounding box center [302, 432] width 171 height 44
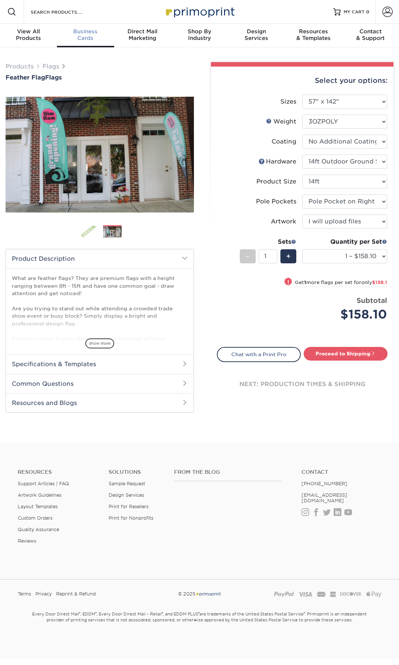
select select "57.00x142.00"
select select "0aeb979a-1006-47cd-a0e3-565c5434df32"
select select "upload"
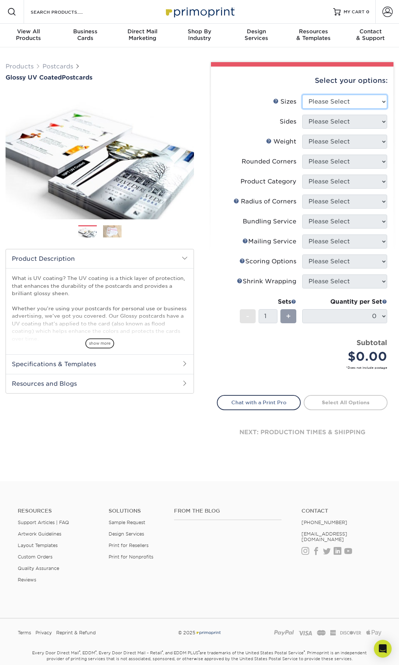
click at [354, 97] on select "Please Select 1.5" x 7" 2" x 4" 2" x 6" 2" x 7" 2" x 8" 2.12" x 5.5" 2.12" x 5.…" at bounding box center [344, 102] width 85 height 14
select select "3.00x5.00"
click at [302, 95] on select "Please Select 1.5" x 7" 2" x 4" 2" x 6" 2" x 7" 2" x 8" 2.12" x 5.5" 2.12" x 5.…" at bounding box center [344, 102] width 85 height 14
click at [357, 125] on select "Please Select Print Both Sides Print Front Only" at bounding box center [344, 122] width 85 height 14
select select "13abbda7-1d64-4f25-8bb2-c179b224825d"
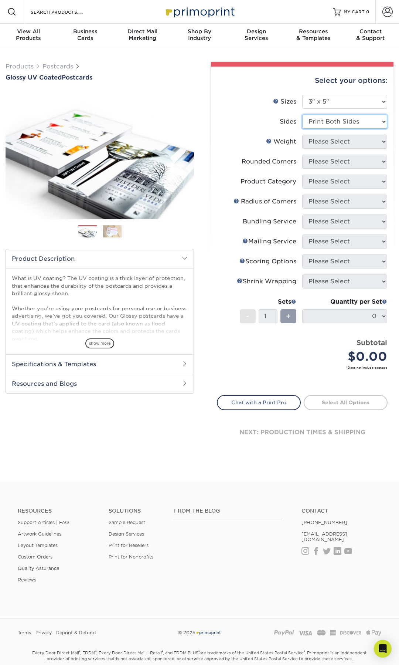
click at [302, 115] on select "Please Select Print Both Sides Print Front Only" at bounding box center [344, 122] width 85 height 14
click at [354, 145] on select "Please Select 16PT 18PT C1S 14PT" at bounding box center [344, 142] width 85 height 14
select select "16PT"
click at [302, 135] on select "Please Select 16PT 18PT C1S 14PT" at bounding box center [344, 142] width 85 height 14
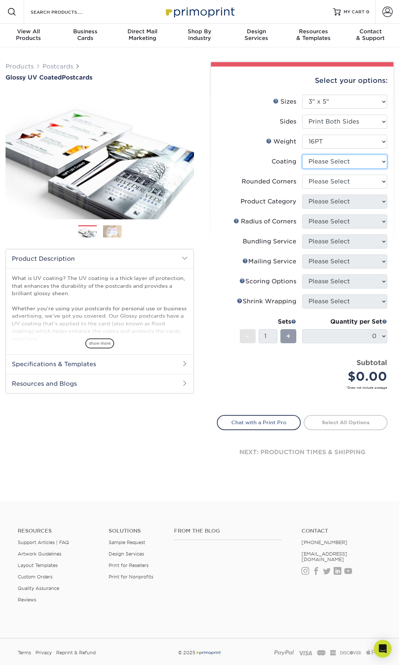
click at [348, 162] on select at bounding box center [344, 162] width 85 height 14
select select "ae367451-b2b8-45df-a344-0f05b6a12993"
click at [302, 155] on select at bounding box center [344, 162] width 85 height 14
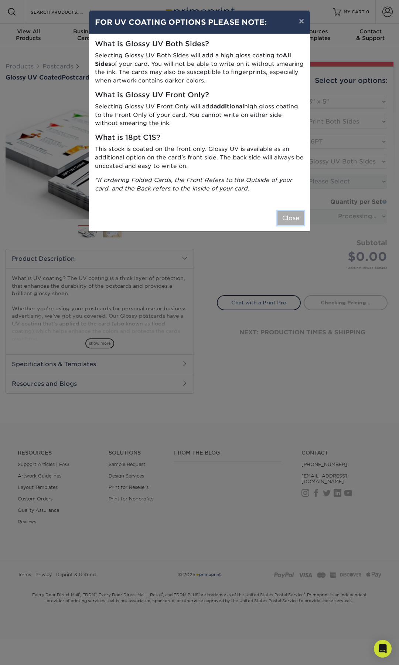
click at [285, 219] on button "Close" at bounding box center [291, 218] width 27 height 14
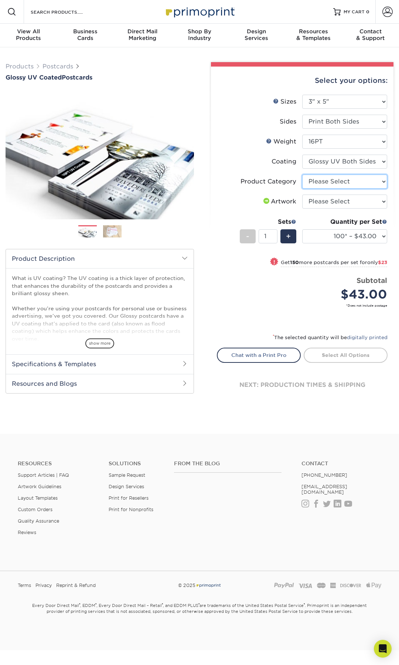
click at [337, 180] on select "Please Select Postcards" at bounding box center [344, 181] width 85 height 14
select select "9b7272e0-d6c8-4c3c-8e97-d3a1bcdab858"
click at [302, 174] on select "Please Select Postcards" at bounding box center [344, 181] width 85 height 14
click at [337, 200] on select "Please Select I will upload files I need a design - $150" at bounding box center [344, 201] width 85 height 14
select select "upload"
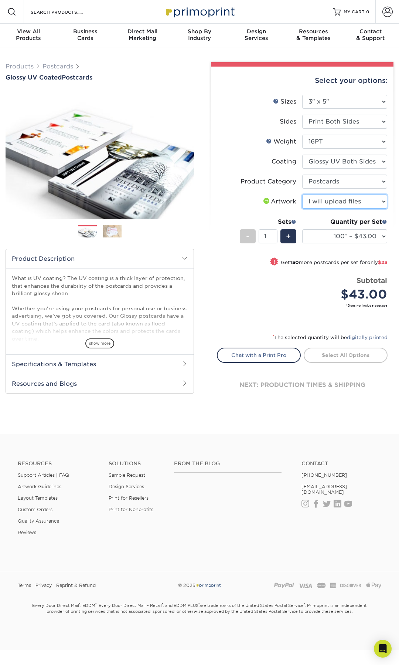
click at [302, 194] on select "Please Select I will upload files I need a design - $150" at bounding box center [344, 201] width 85 height 14
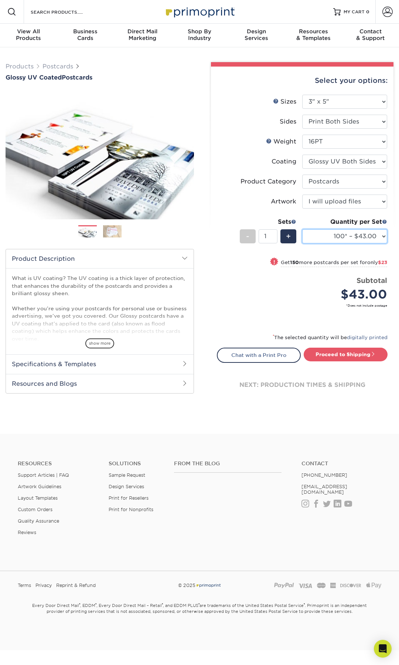
click at [332, 240] on select "100* – $43.00 250* – $66.00 500 – $88.00 1000 – $101.00 2500 – $163.00 5000 – $…" at bounding box center [344, 236] width 85 height 14
select select "5000 – $251.00"
click at [302, 229] on select "100* – $43.00 250* – $66.00 500 – $88.00 1000 – $101.00 2500 – $163.00 5000 – $…" at bounding box center [344, 236] width 85 height 14
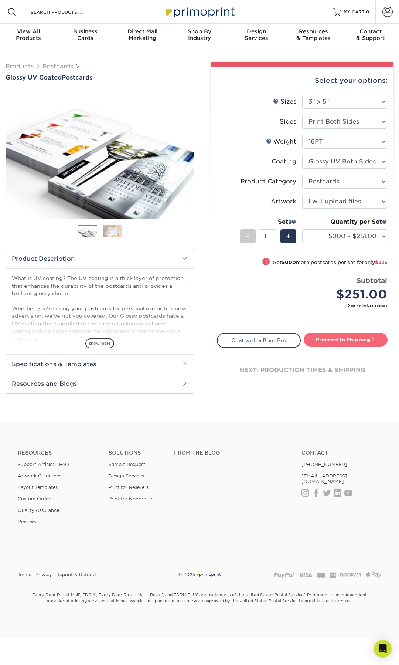
click at [319, 342] on link "Proceed to Shipping" at bounding box center [346, 339] width 84 height 13
type input "Set 1"
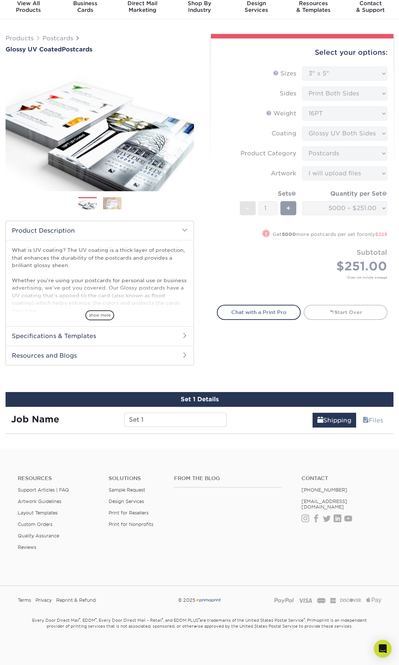
scroll to position [216, 0]
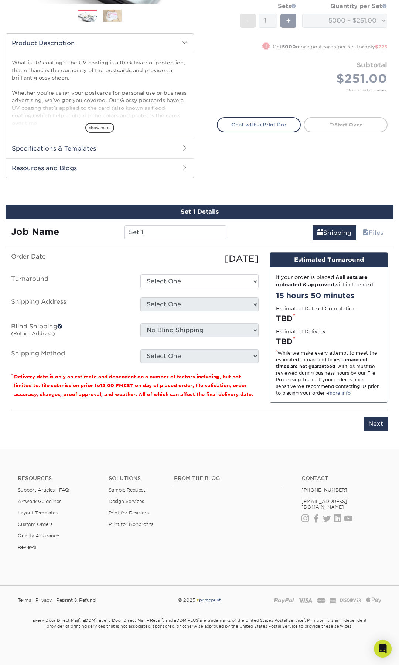
click at [187, 290] on ul "Order Date 08/21/2025 Turnaround Select One 2-4 Business Days 2 Day Next Busine…" at bounding box center [135, 307] width 248 height 111
click at [190, 287] on select "Select One 2-4 Business Days 2 Day Next Business Day" at bounding box center [199, 281] width 118 height 14
select select "9e576b40-e5da-41d8-bc2b-6909a907e417"
click at [140, 274] on select "Select One 2-4 Business Days 2 Day Next Business Day" at bounding box center [199, 281] width 118 height 14
click at [198, 312] on div "Select One home + Add New Address - Login" at bounding box center [199, 305] width 129 height 17
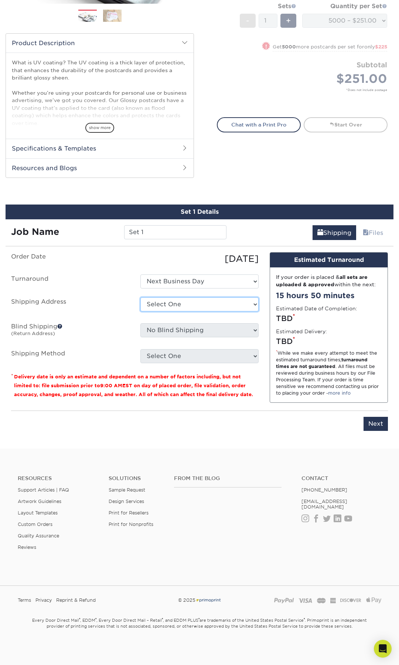
click at [202, 306] on select "Select One home + Add New Address - Login" at bounding box center [199, 304] width 118 height 14
select select "285328"
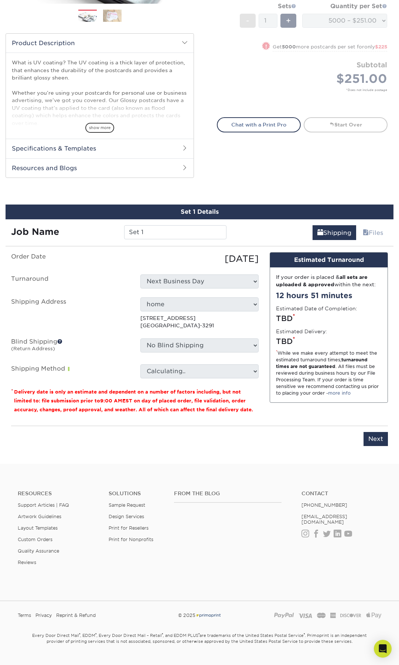
click at [204, 331] on ul "Order Date 08/21/2025 Turnaround Select One 2-4 Business Days 2 Day Next Busine…" at bounding box center [135, 315] width 248 height 126
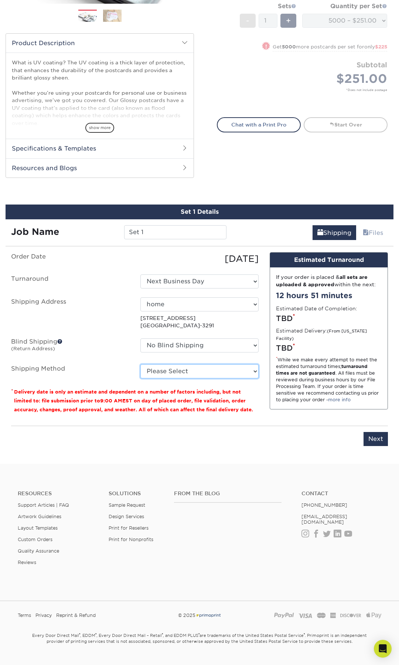
click at [210, 371] on select "Please Select Ground Shipping (+$50.11) 3 Day Shipping Service (+$76.10) 2 Day …" at bounding box center [199, 371] width 118 height 14
select select "03"
click at [140, 364] on select "Please Select Ground Shipping (+$50.11) 3 Day Shipping Service (+$76.10) 2 Day …" at bounding box center [199, 371] width 118 height 14
click at [228, 417] on div "Order Date 08/21/2025 Turnaround Select One 2-4 Business Days 2 Day Next Busine…" at bounding box center [135, 335] width 259 height 167
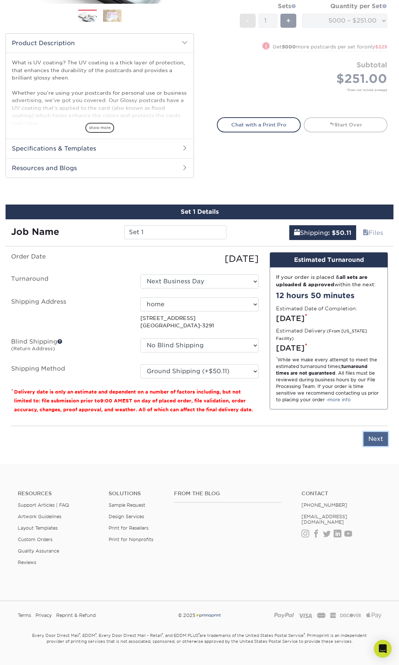
click at [376, 436] on input "Next" at bounding box center [376, 439] width 24 height 14
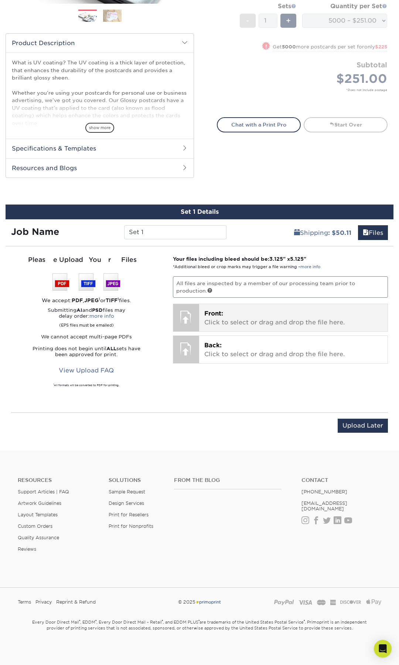
click at [213, 318] on p "Front: Click to select or drag and drop the file here." at bounding box center [293, 318] width 179 height 18
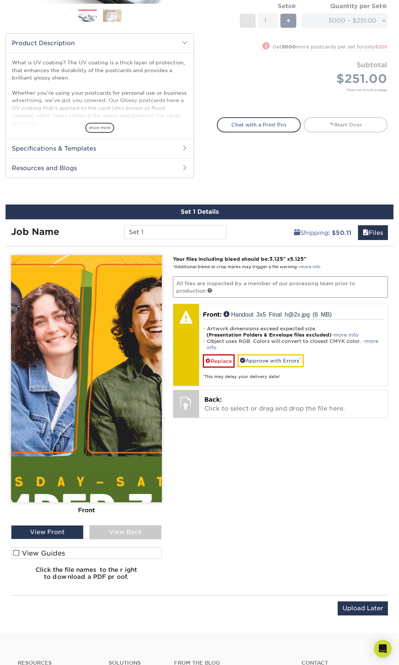
click at [111, 453] on img at bounding box center [86, 378] width 151 height 247
click at [115, 420] on img at bounding box center [86, 378] width 151 height 247
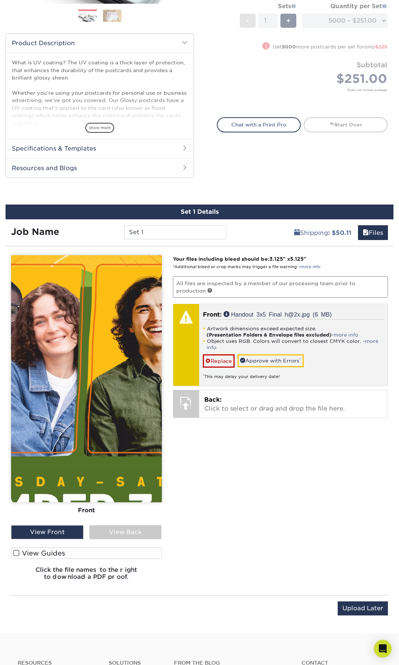
click at [186, 378] on div at bounding box center [186, 345] width 26 height 82
click at [368, 341] on link "more info" at bounding box center [293, 344] width 172 height 12
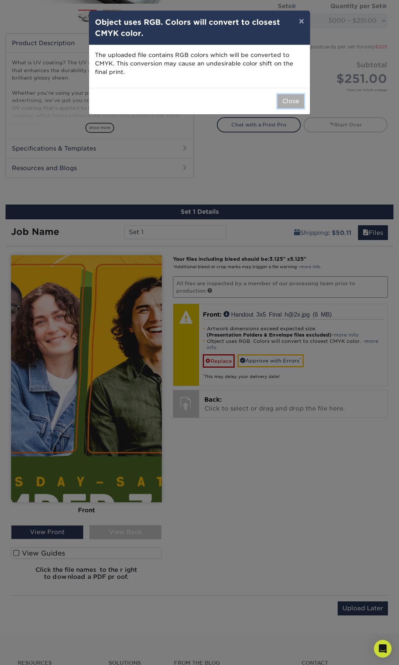
click at [301, 99] on button "Close" at bounding box center [291, 101] width 27 height 14
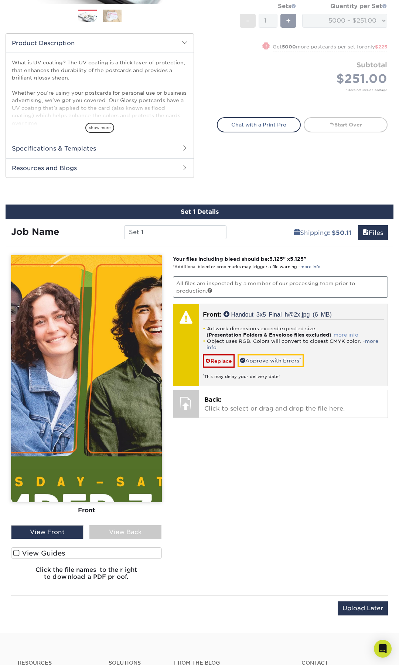
click at [348, 334] on link "more info" at bounding box center [346, 335] width 25 height 6
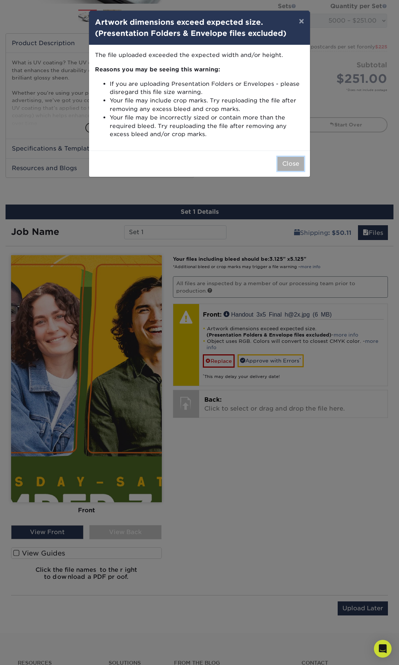
click at [284, 166] on button "Close" at bounding box center [291, 164] width 27 height 14
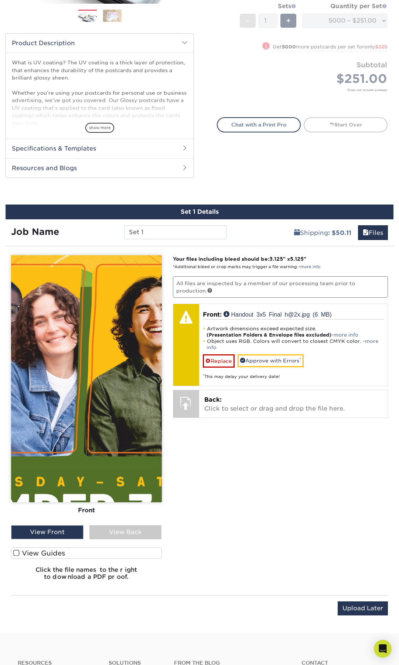
click at [65, 552] on label "View Guides" at bounding box center [86, 552] width 151 height 11
click at [0, 0] on input "View Guides" at bounding box center [0, 0] width 0 height 0
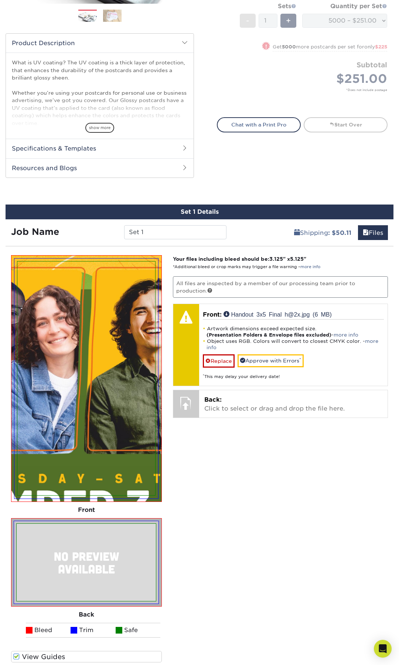
click at [89, 596] on img at bounding box center [86, 561] width 139 height 77
click at [74, 657] on label "View Guides" at bounding box center [86, 656] width 151 height 11
click at [0, 0] on input "View Guides" at bounding box center [0, 0] width 0 height 0
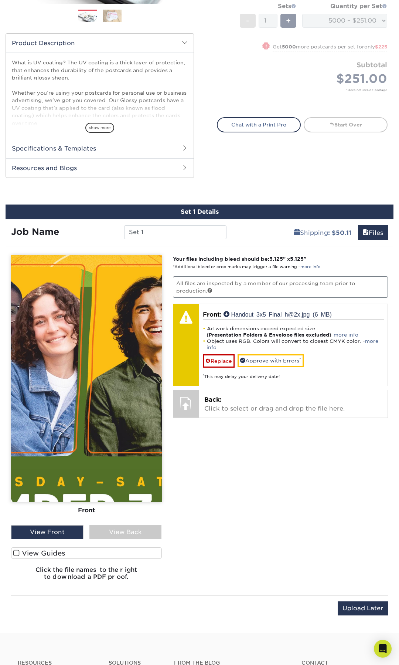
click at [112, 532] on div "View Back" at bounding box center [125, 532] width 72 height 14
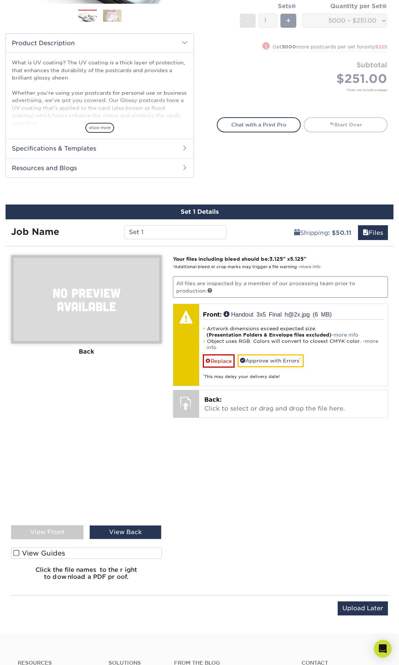
click at [75, 538] on div "View Front" at bounding box center [47, 532] width 72 height 14
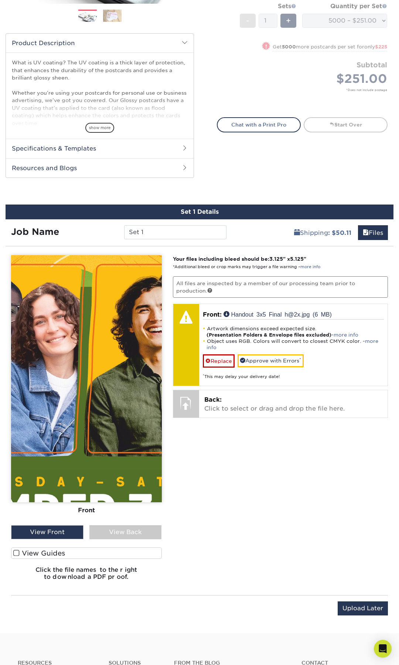
click at [123, 419] on img at bounding box center [86, 378] width 151 height 247
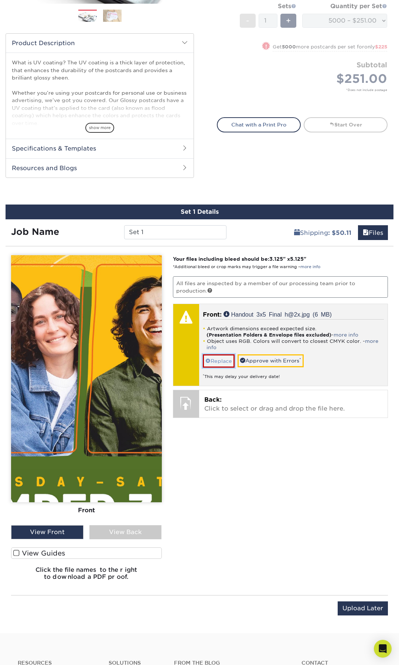
click at [219, 361] on link "Replace" at bounding box center [219, 360] width 32 height 13
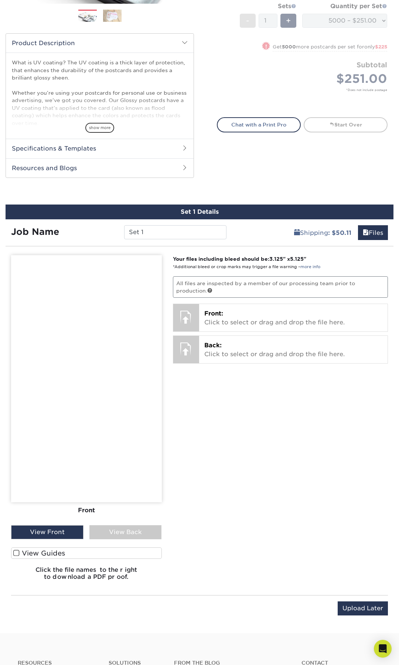
click at [217, 302] on div "Your files including bleed should be: 3.125 " x 5.125 " *Additional bleed or cr…" at bounding box center [280, 420] width 227 height 331
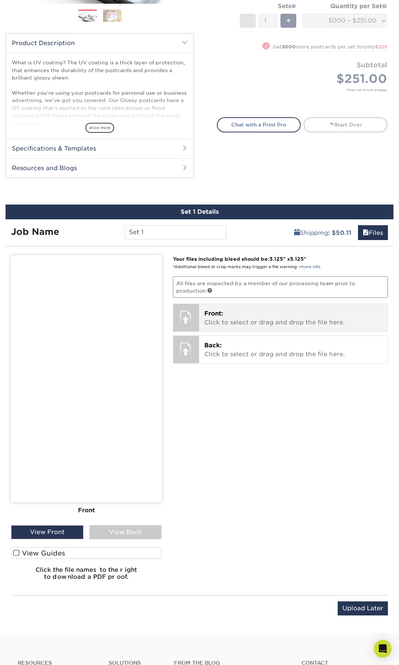
click at [217, 322] on p "Front: Click to select or drag and drop the file here." at bounding box center [293, 318] width 179 height 18
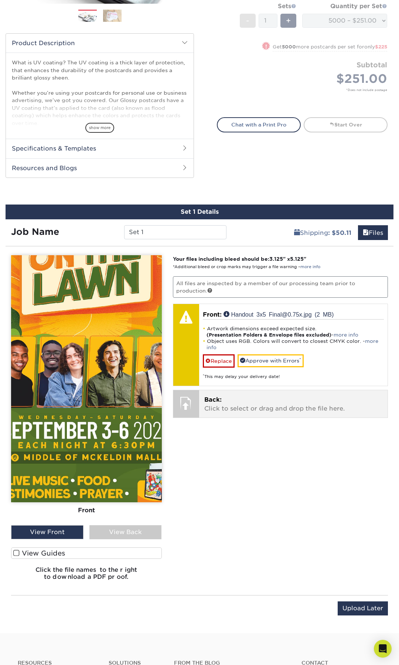
click at [195, 415] on div at bounding box center [186, 403] width 26 height 26
click at [207, 405] on p "Back: Click to select or drag and drop the file here." at bounding box center [293, 404] width 179 height 18
click at [226, 397] on p "Back: Click to select or drag and drop the file here." at bounding box center [293, 404] width 179 height 18
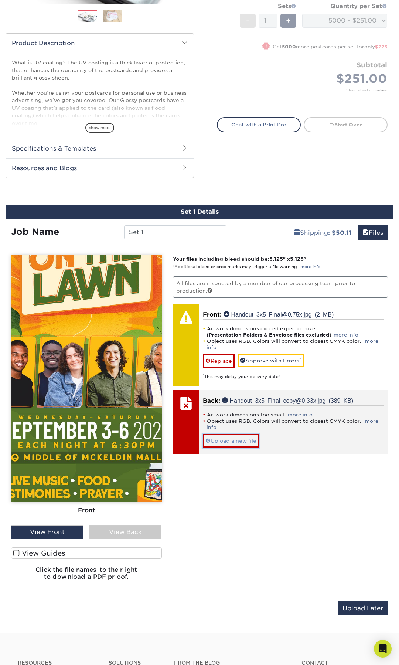
click at [243, 440] on link "Upload a new file" at bounding box center [231, 440] width 56 height 13
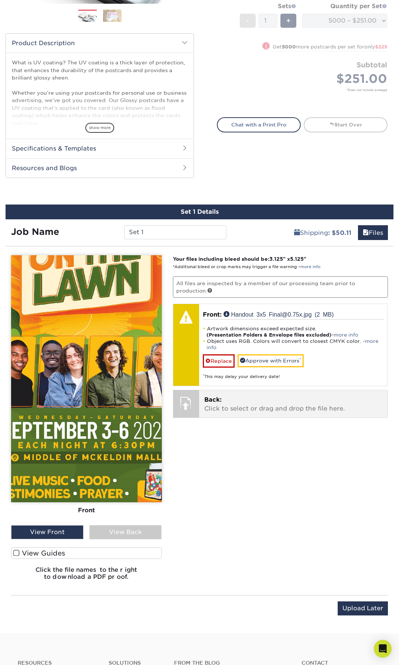
click at [218, 410] on p "Back: Click to select or drag and drop the file here." at bounding box center [293, 404] width 179 height 18
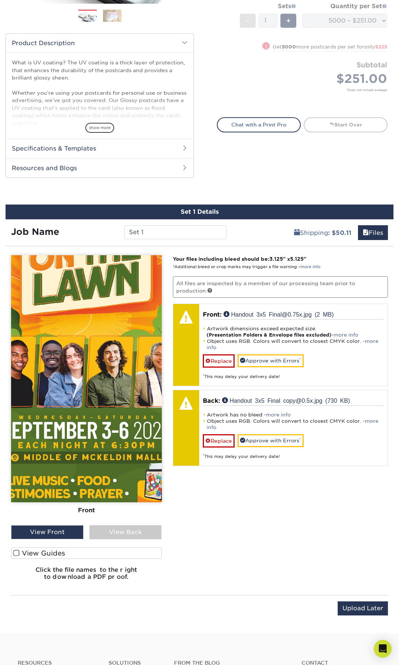
click at [138, 533] on div "View Back" at bounding box center [125, 532] width 72 height 14
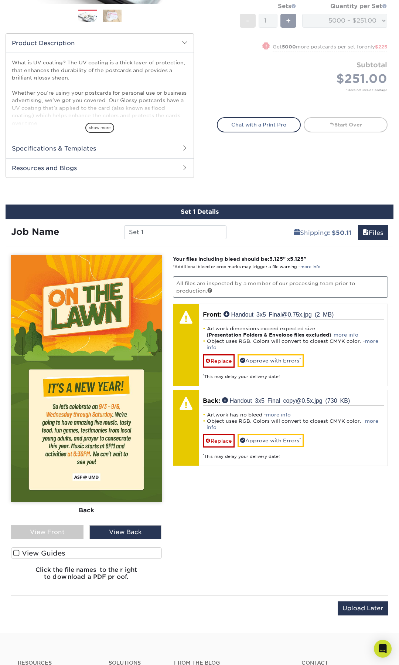
click at [58, 529] on div "View Front" at bounding box center [47, 532] width 72 height 14
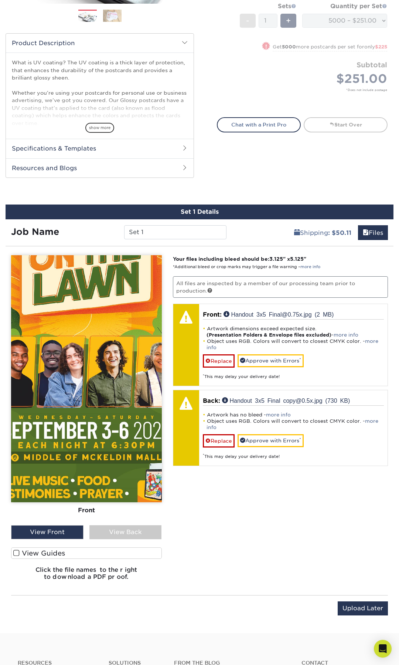
click at [98, 531] on div "View Back" at bounding box center [125, 532] width 72 height 14
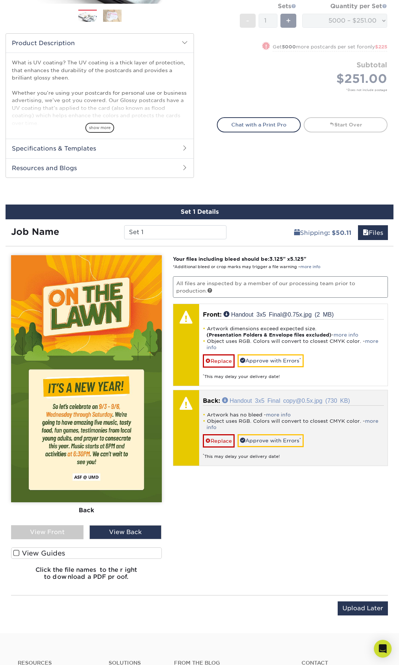
click at [266, 398] on link "Handout 3x5 Final copy@0.5x.jpg (730 KB)" at bounding box center [286, 400] width 128 height 6
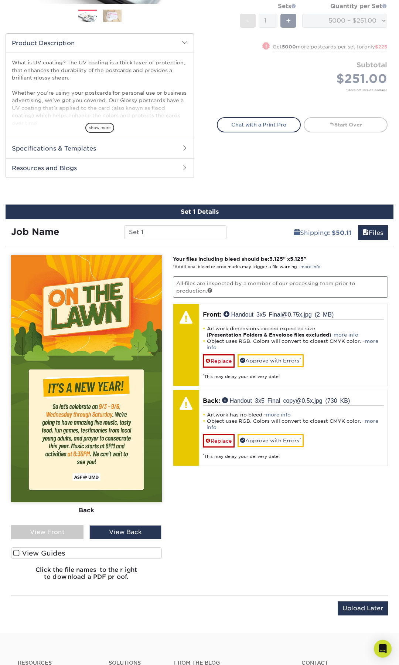
click at [57, 536] on div "View Front" at bounding box center [47, 532] width 72 height 14
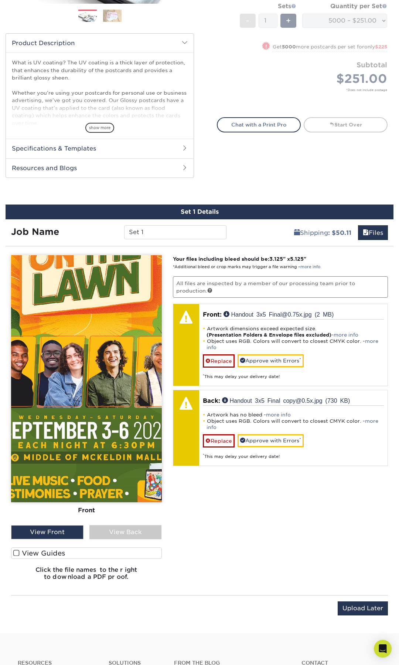
click at [96, 531] on div "View Back" at bounding box center [125, 532] width 72 height 14
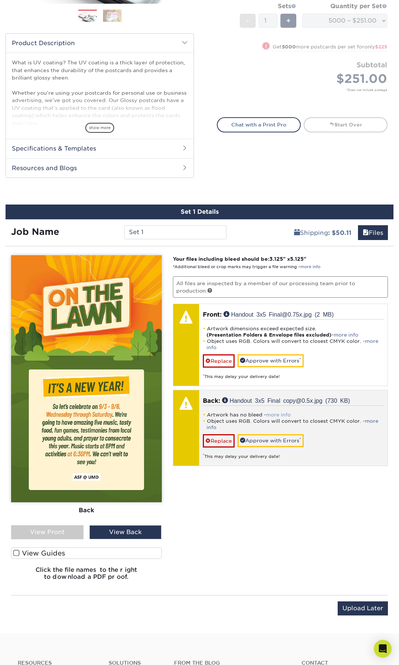
click at [274, 414] on link "more info" at bounding box center [278, 415] width 25 height 6
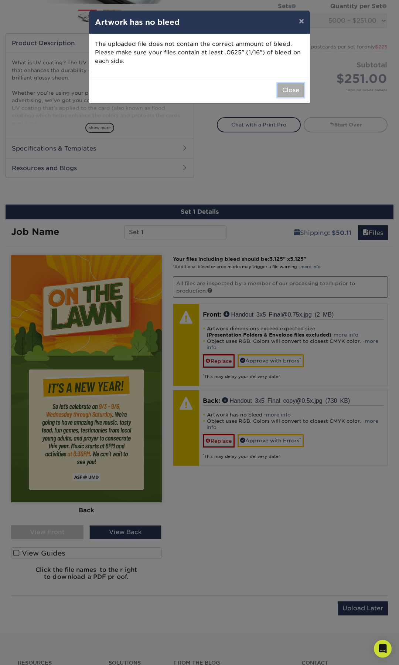
click at [294, 92] on button "Close" at bounding box center [291, 90] width 27 height 14
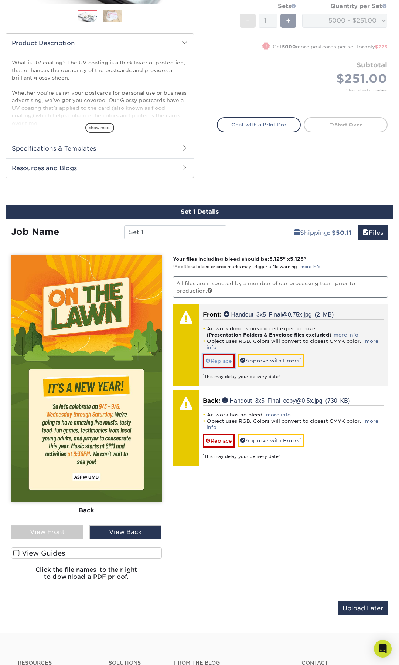
click at [222, 363] on link "Replace" at bounding box center [219, 360] width 32 height 13
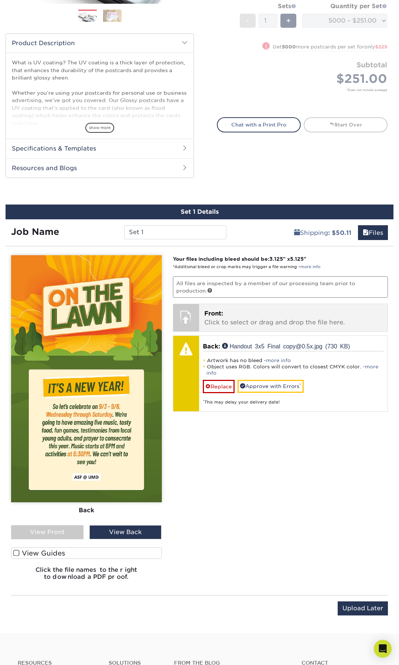
click at [235, 322] on p "Front: Click to select or drag and drop the file here." at bounding box center [293, 318] width 179 height 18
click at [224, 323] on p "Front: Click to select or drag and drop the file here." at bounding box center [293, 318] width 179 height 18
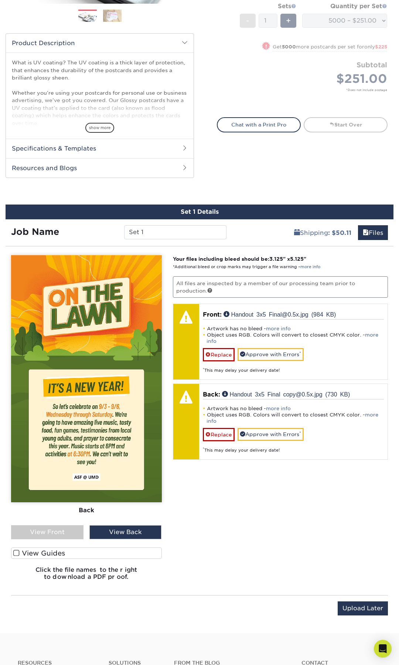
click at [64, 537] on div "View Front" at bounding box center [47, 532] width 72 height 14
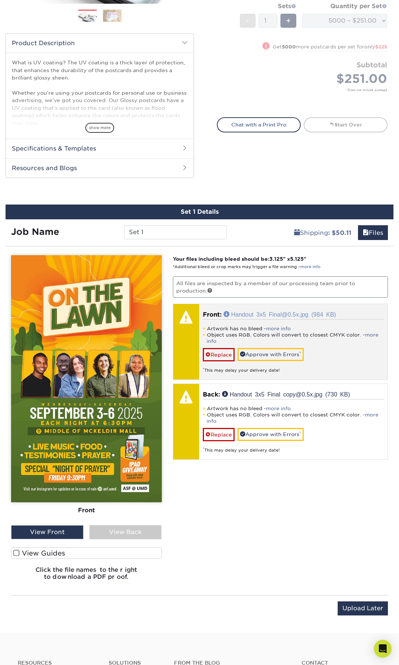
click at [297, 312] on link "Handout 3x5 Final@0.5x.jpg (984 KB)" at bounding box center [280, 314] width 113 height 6
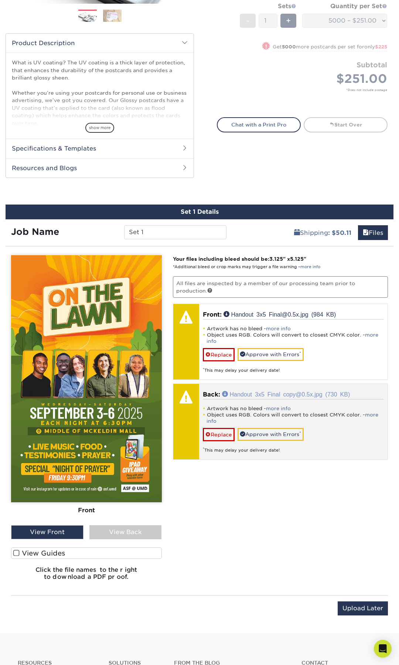
click at [288, 394] on link "Handout 3x5 Final copy@0.5x.jpg (730 KB)" at bounding box center [286, 394] width 128 height 6
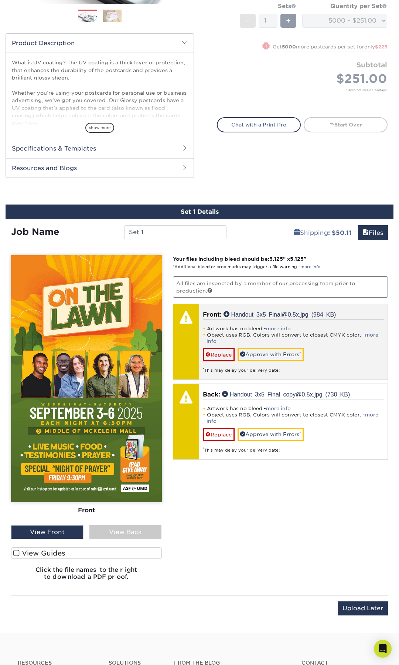
click at [315, 351] on div "Artwork has no bleed - more info Object uses RGB. Colors will convert to closes…" at bounding box center [294, 346] width 182 height 54
click at [226, 360] on link "Replace" at bounding box center [219, 354] width 32 height 13
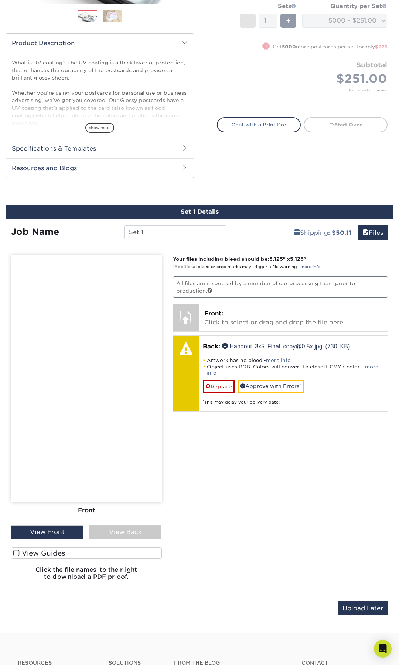
click at [239, 332] on div "Your files including bleed should be: 3.125 " x 5.125 " *Additional bleed or cr…" at bounding box center [280, 420] width 227 height 331
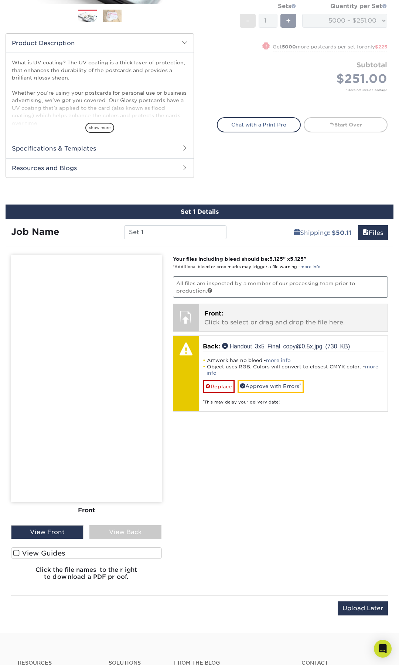
click at [246, 324] on p "Front: Click to select or drag and drop the file here." at bounding box center [293, 318] width 179 height 18
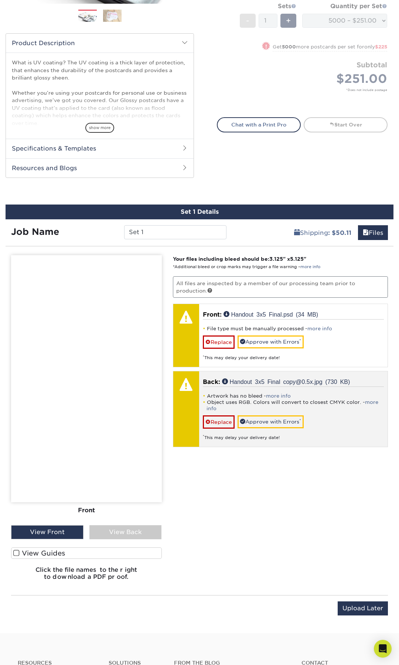
click at [193, 397] on div at bounding box center [186, 408] width 26 height 75
click at [271, 399] on li "Object uses RGB. Colors will convert to closest CMYK color. - more info" at bounding box center [294, 405] width 182 height 13
click at [261, 412] on div "Artwork has no bleed - more info Object uses RGB. Colors will convert to closes…" at bounding box center [294, 413] width 182 height 54
click at [261, 375] on div "Back: Handout 3x5 Final copy@0.5x.jpg (730 KB) Artwork has no bleed - more info…" at bounding box center [293, 408] width 189 height 75
click at [221, 427] on link "Replace" at bounding box center [219, 421] width 32 height 13
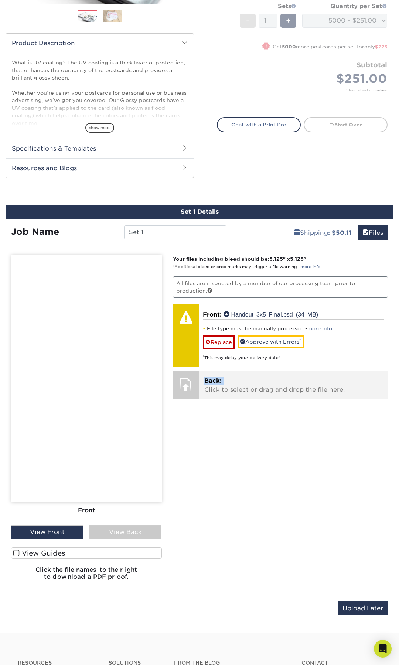
click at [230, 385] on p "Back: Click to select or drag and drop the file here." at bounding box center [293, 385] width 179 height 18
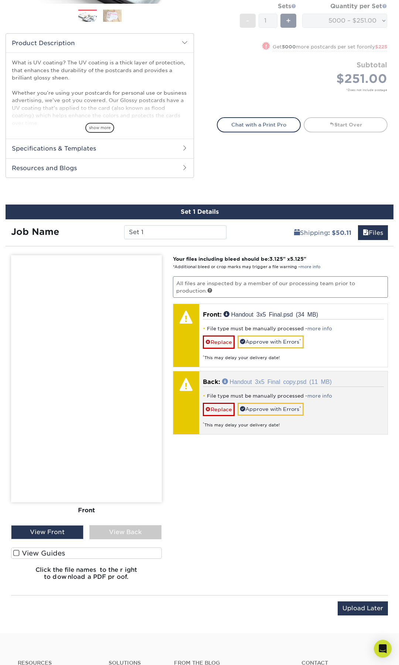
click at [258, 379] on link "Handout 3x5 Final copy.psd (11 MB)" at bounding box center [277, 381] width 110 height 6
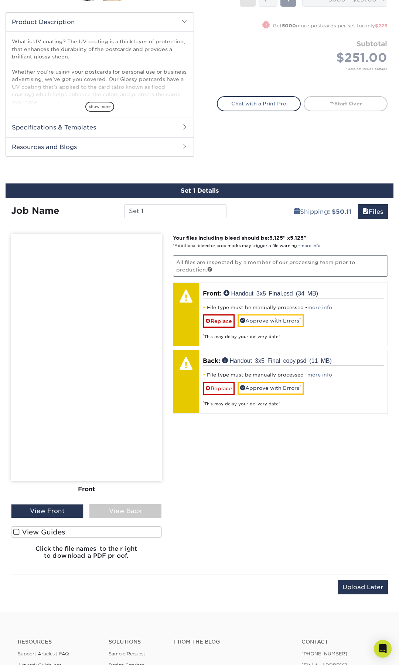
scroll to position [237, 0]
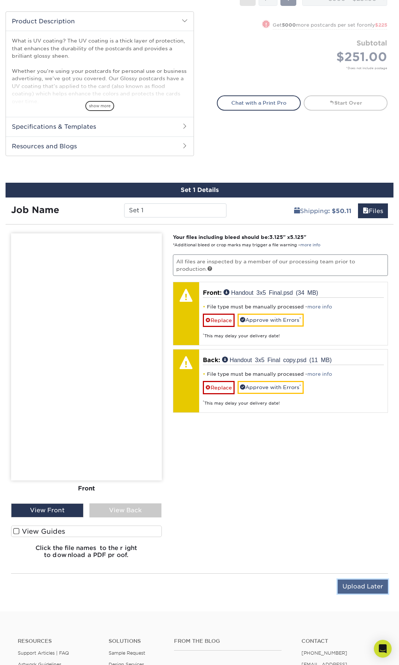
click at [351, 589] on input "Upload Later" at bounding box center [363, 586] width 50 height 14
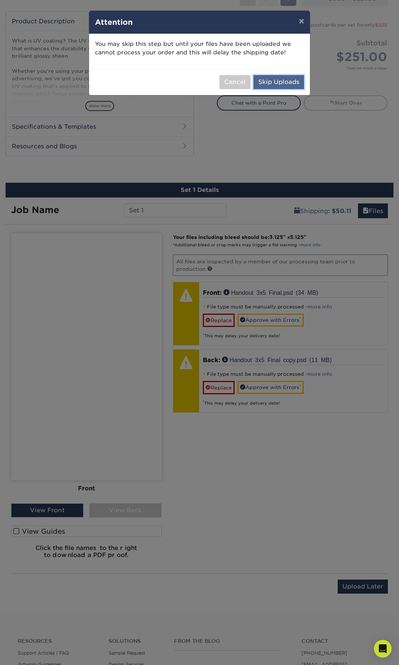
click at [270, 81] on button "Skip Uploads" at bounding box center [279, 82] width 51 height 14
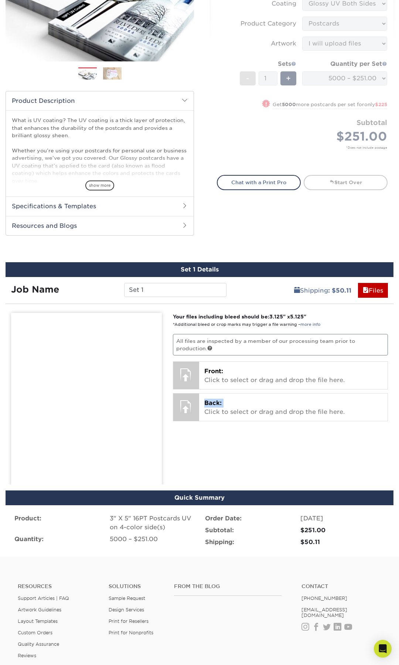
scroll to position [149, 0]
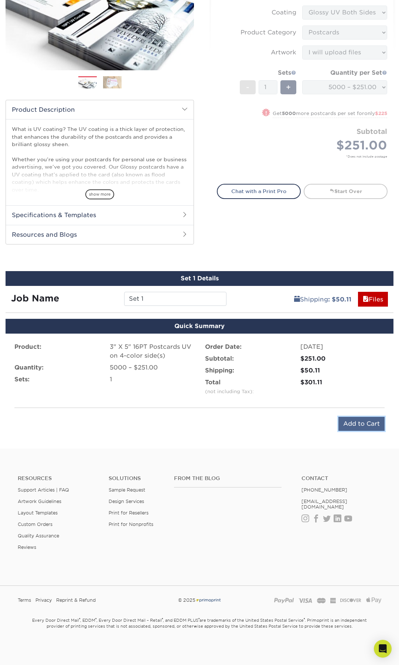
click at [359, 425] on input "Add to Cart" at bounding box center [362, 424] width 46 height 14
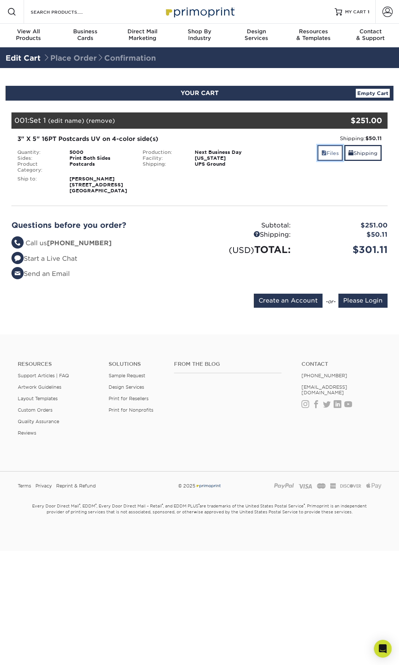
click at [328, 153] on link "Files" at bounding box center [331, 153] width 26 height 16
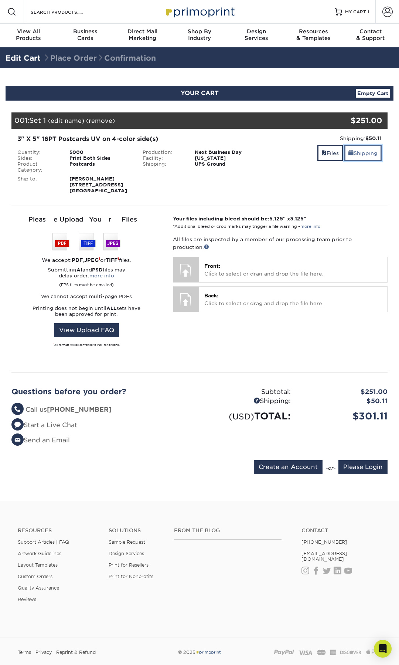
click at [356, 152] on link "Shipping" at bounding box center [363, 153] width 37 height 16
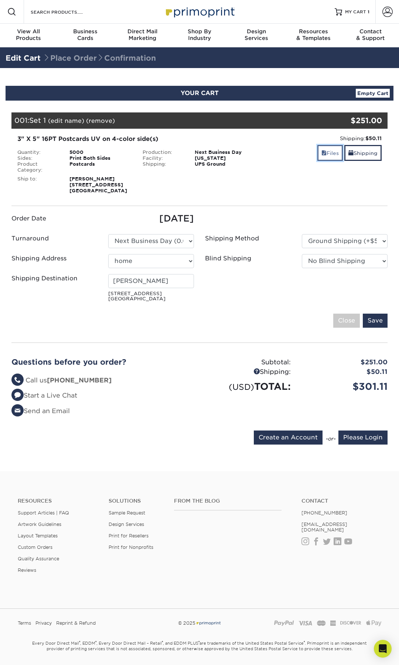
click at [328, 157] on link "Files" at bounding box center [331, 153] width 26 height 16
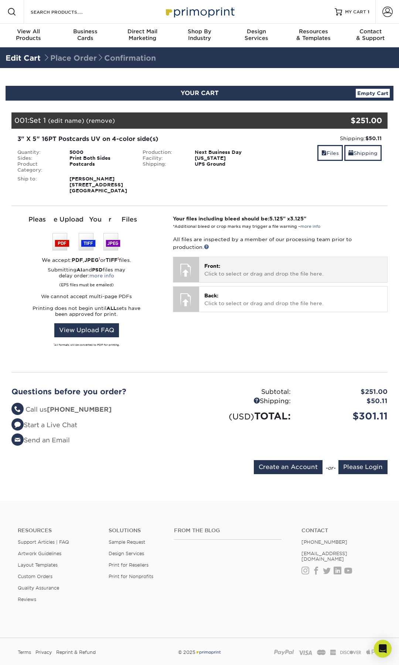
click at [275, 277] on p "Front: Click to select or drag and drop the file here." at bounding box center [293, 269] width 178 height 15
click at [214, 282] on div "Front: Click to select or drag and drop the file here. Choose file" at bounding box center [293, 269] width 188 height 25
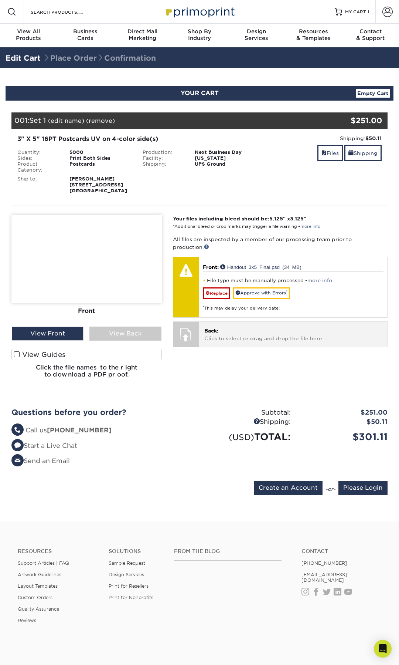
click at [196, 342] on div at bounding box center [186, 335] width 26 height 26
click at [223, 338] on p "Back: Click to select or drag and drop the file here." at bounding box center [293, 334] width 178 height 15
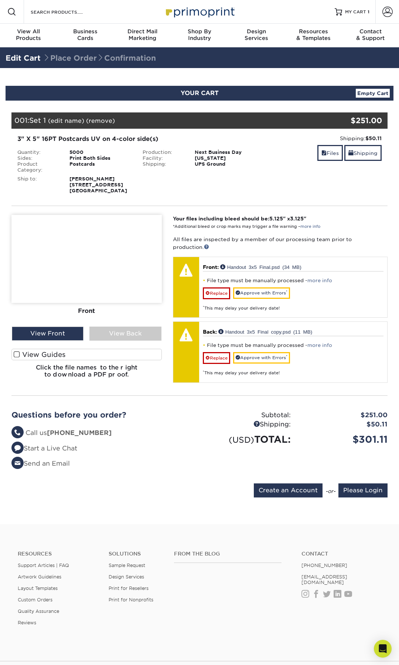
scroll to position [3, 0]
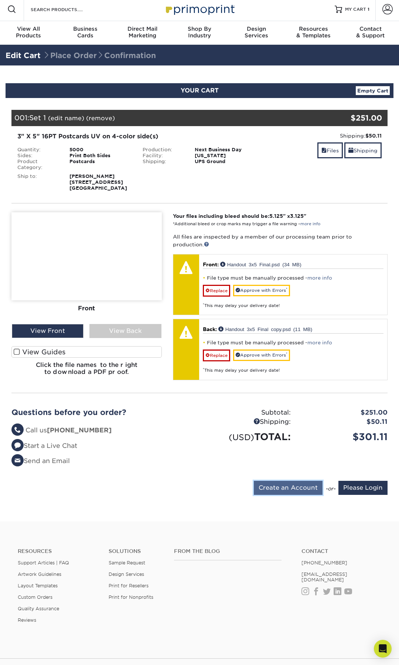
click at [303, 492] on input "Create an Account" at bounding box center [288, 488] width 69 height 14
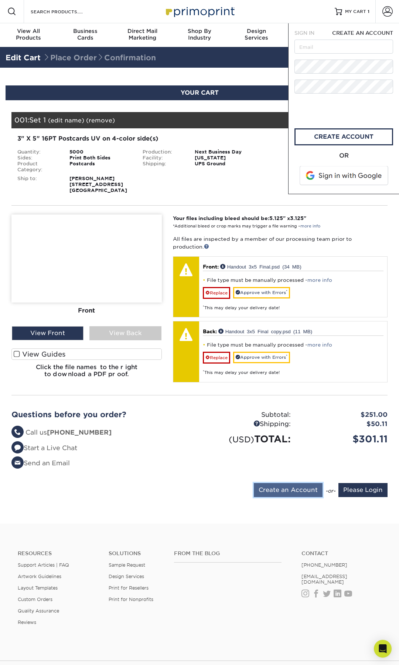
scroll to position [0, 0]
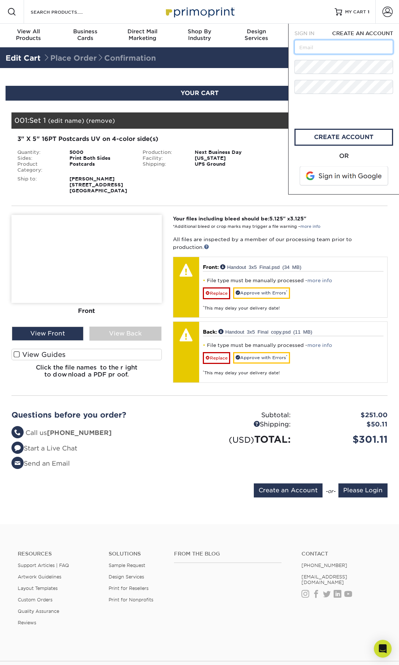
click at [313, 52] on input "text" at bounding box center [344, 47] width 99 height 14
type input "roper.alexander@gmail.com"
click at [327, 137] on link "create account" at bounding box center [344, 137] width 99 height 17
click at [361, 497] on input "Please Login" at bounding box center [363, 490] width 49 height 14
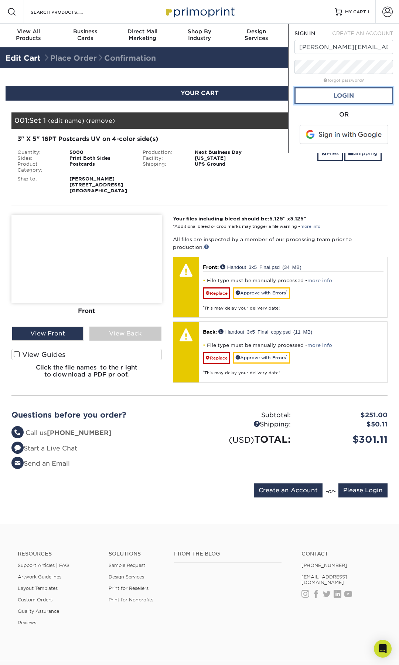
click at [343, 99] on link "Login" at bounding box center [344, 95] width 99 height 17
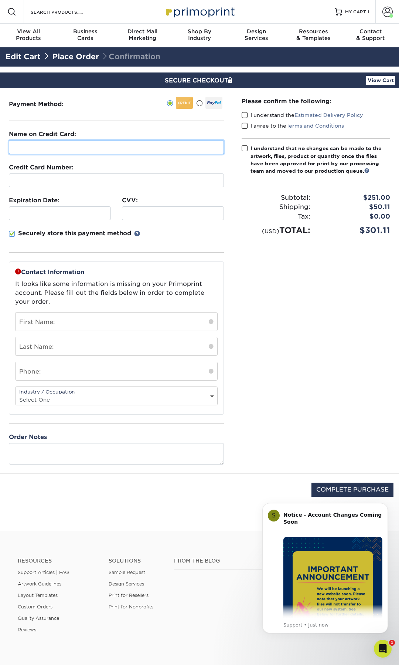
click at [171, 146] on input "text" at bounding box center [116, 147] width 215 height 14
click at [70, 145] on input "text" at bounding box center [116, 147] width 215 height 14
paste input "4258294503909871"
type input "4258294503909871"
click at [58, 150] on input "4258294503909871" at bounding box center [116, 147] width 215 height 14
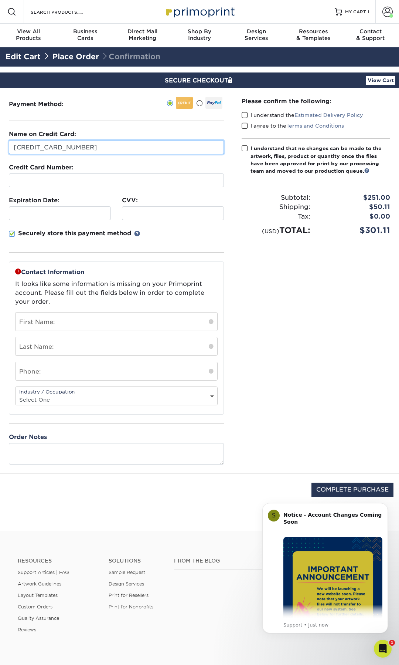
click at [58, 150] on input "4258294503909871" at bounding box center [116, 147] width 215 height 14
click at [38, 147] on input "text" at bounding box center [116, 147] width 215 height 14
paste input "Hemantha Jillella"
type input "Hemantha Jillella"
click at [152, 217] on div at bounding box center [173, 213] width 102 height 14
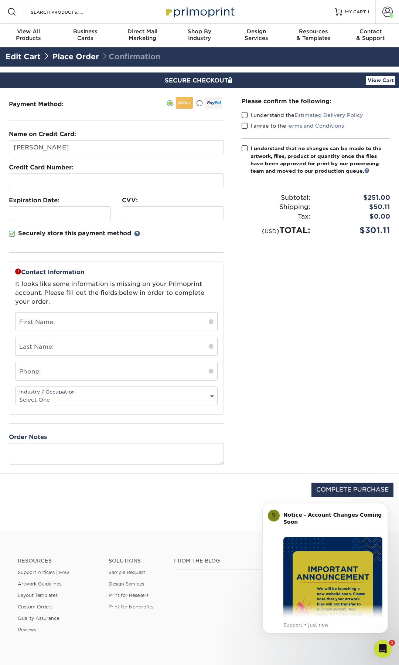
click at [186, 250] on div "Securely store this payment method" at bounding box center [116, 241] width 215 height 24
click at [119, 321] on input "text" at bounding box center [117, 321] width 202 height 18
type input "[PERSON_NAME]"
type input "7573031365"
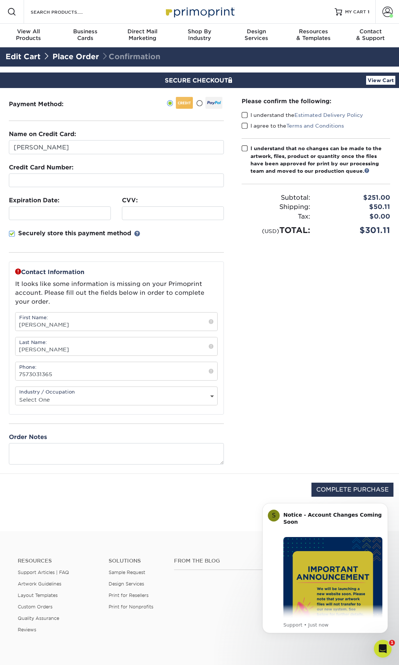
click at [81, 398] on select "Select One Administrative Executive Human Resources Construction Education Ente…" at bounding box center [117, 399] width 202 height 11
select select "20"
click at [16, 394] on select "Select One Administrative Executive Human Resources Construction Education Ente…" at bounding box center [117, 399] width 202 height 11
click at [169, 453] on textarea at bounding box center [116, 453] width 215 height 21
type textarea "M"
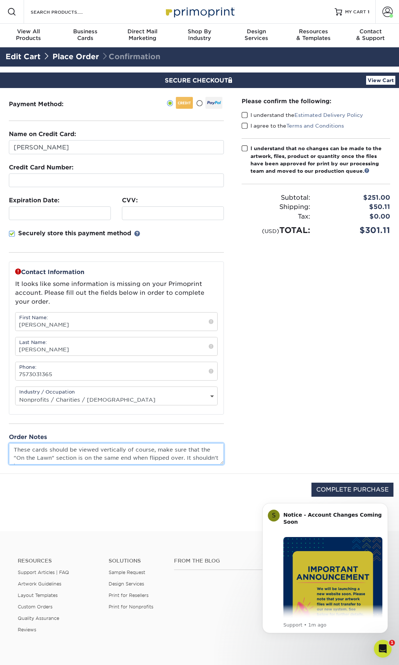
scroll to position [5, 0]
type textarea "These cards should be viewed vertically of course, make sure that the "On the L…"
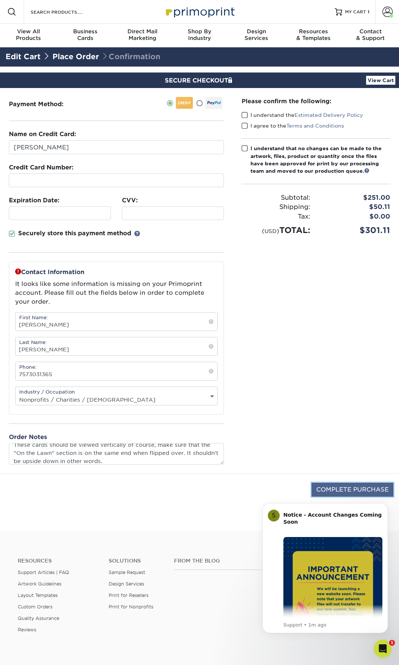
click at [336, 488] on input "COMPLETE PURCHASE" at bounding box center [353, 489] width 82 height 14
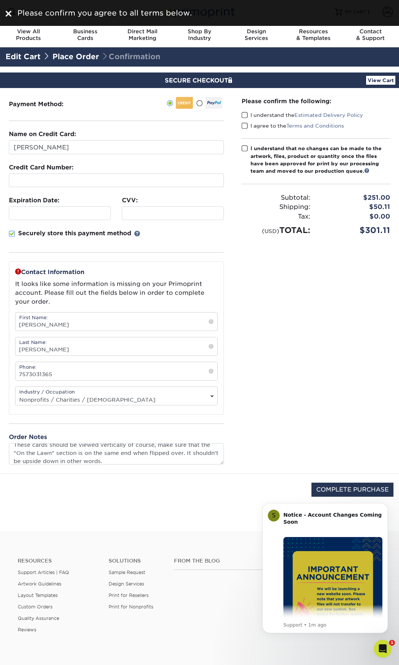
click at [245, 120] on div "I understand the Estimated Delivery Policy" at bounding box center [316, 116] width 149 height 10
click at [245, 118] on span at bounding box center [245, 115] width 6 height 7
click at [0, 0] on input "I understand the Estimated Delivery Policy" at bounding box center [0, 0] width 0 height 0
click at [245, 127] on span at bounding box center [245, 125] width 6 height 7
click at [0, 0] on input "I agree to the Terms and Conditions" at bounding box center [0, 0] width 0 height 0
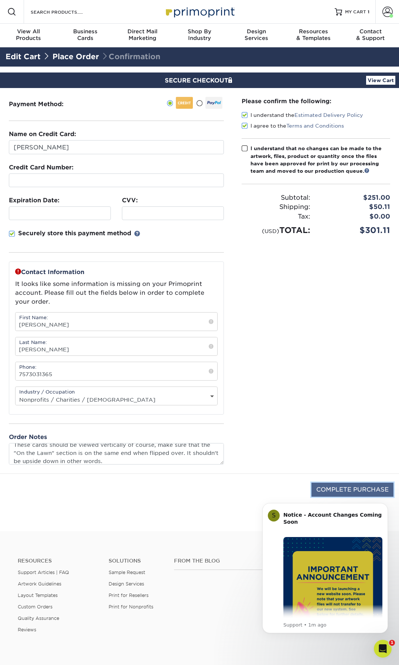
click at [349, 491] on input "COMPLETE PURCHASE" at bounding box center [353, 489] width 82 height 14
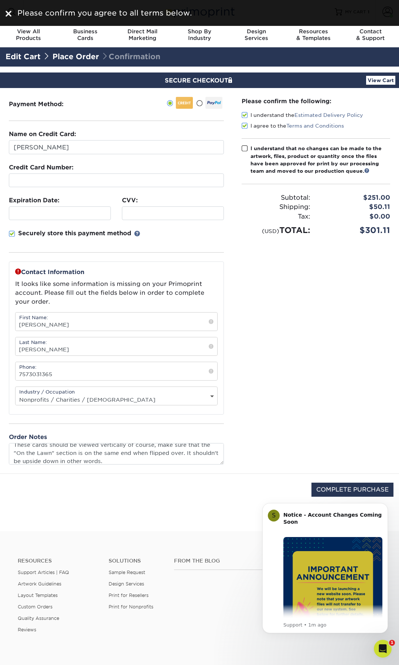
click at [246, 146] on span at bounding box center [245, 148] width 6 height 7
click at [0, 0] on input "I understand that no changes can be made to the artwork, files, product or quan…" at bounding box center [0, 0] width 0 height 0
click at [335, 485] on input "COMPLETE PURCHASE" at bounding box center [353, 489] width 82 height 14
type input "PROCESSING, PLEASE WAIT..."
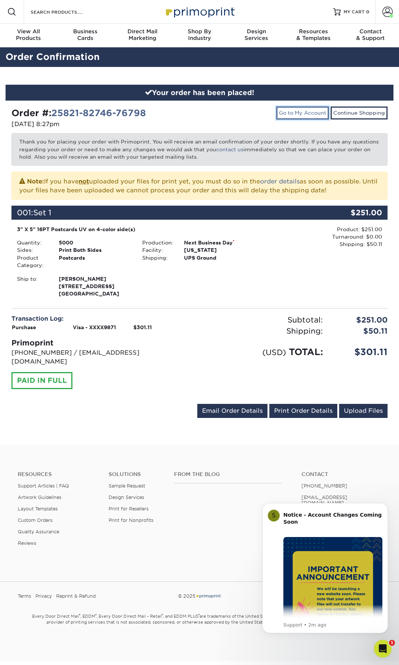
click at [313, 113] on link "Go to My Account" at bounding box center [303, 112] width 52 height 13
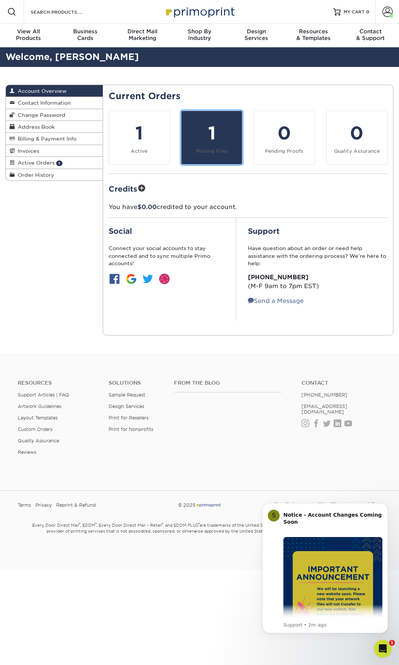
click at [183, 135] on link "1 Missing Files" at bounding box center [211, 138] width 61 height 54
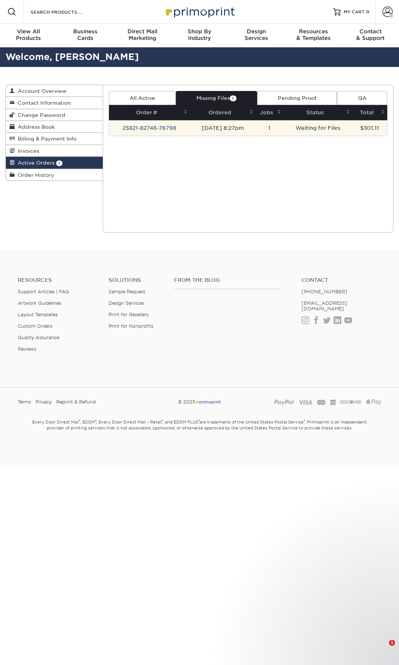
click at [167, 127] on td "25821-82746-76798" at bounding box center [149, 128] width 81 height 16
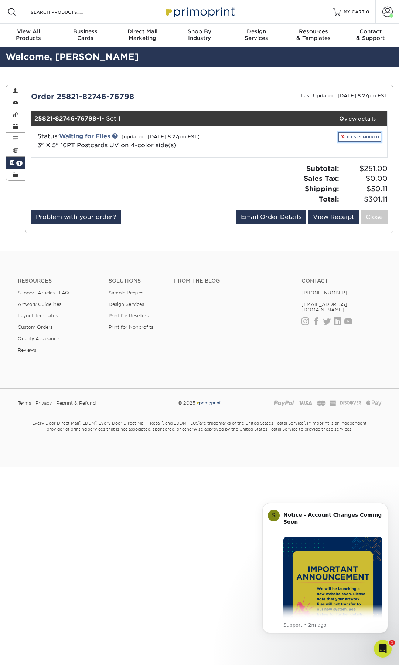
click at [354, 139] on link "FILES REQUIRED" at bounding box center [360, 137] width 43 height 10
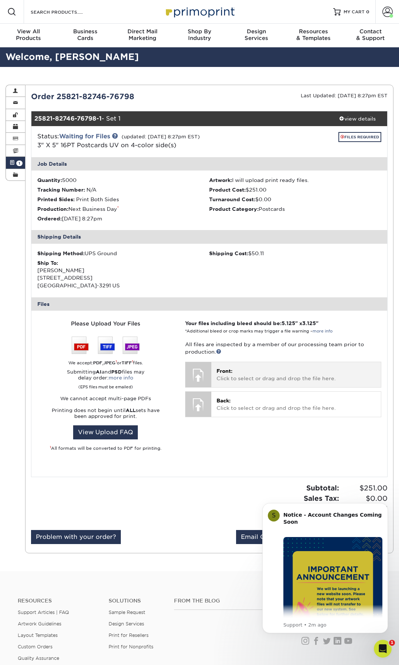
click at [226, 382] on div "Front: Click to select or drag and drop the file here. Choose file" at bounding box center [296, 374] width 170 height 25
click at [233, 365] on div "Front: Click to select or drag and drop the file here. Choose file" at bounding box center [296, 374] width 170 height 25
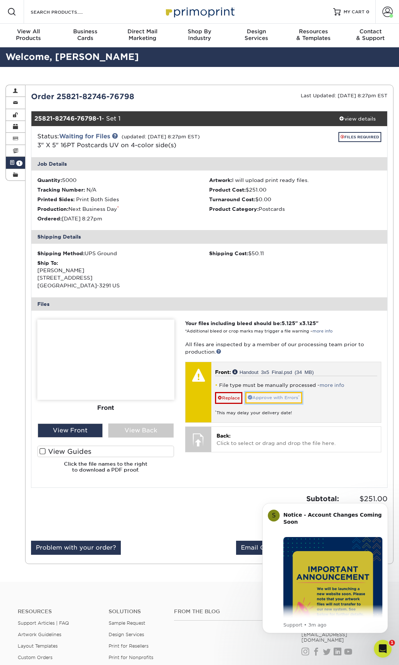
click at [273, 392] on link "Approve with Errors *" at bounding box center [273, 397] width 57 height 11
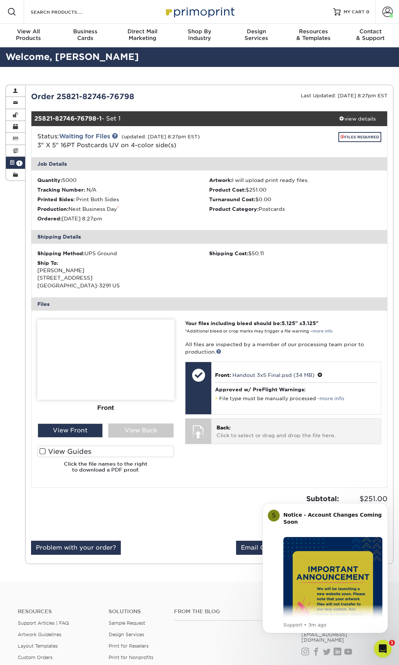
click at [223, 432] on p "Back: Click to select or drag and drop the file here." at bounding box center [296, 431] width 159 height 15
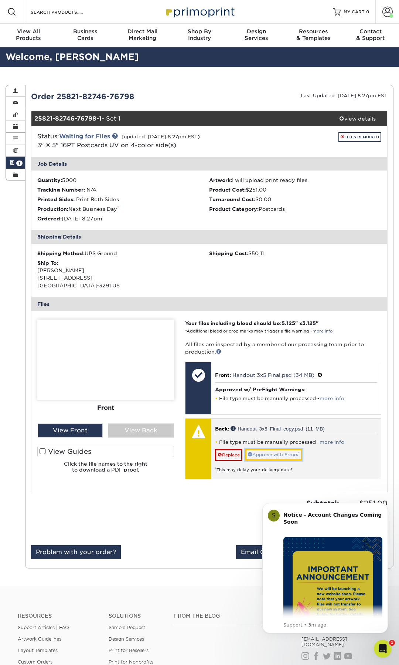
click at [276, 454] on link "Approve with Errors *" at bounding box center [273, 454] width 57 height 11
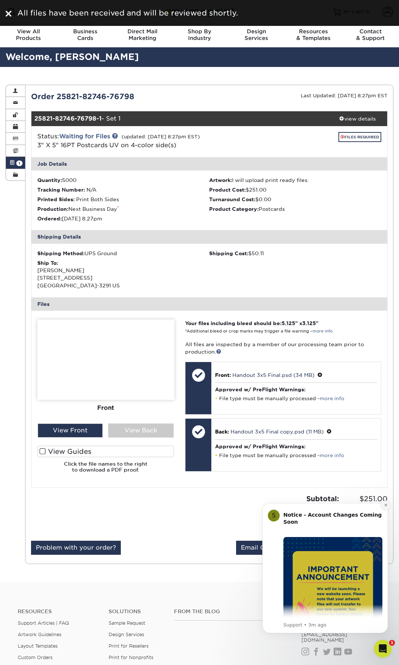
click at [388, 503] on button "Dismiss notification" at bounding box center [386, 505] width 10 height 10
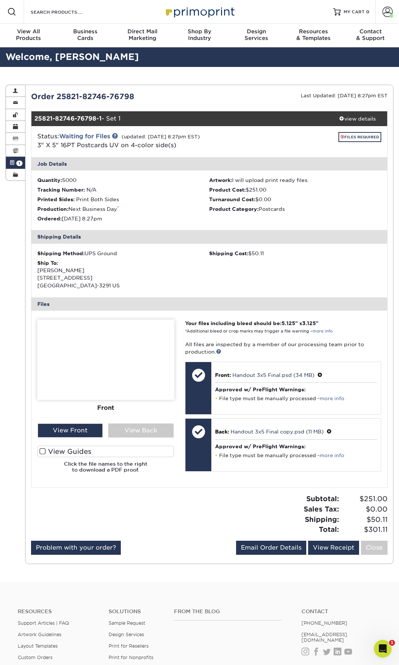
click at [18, 160] on span "1" at bounding box center [19, 163] width 6 height 6
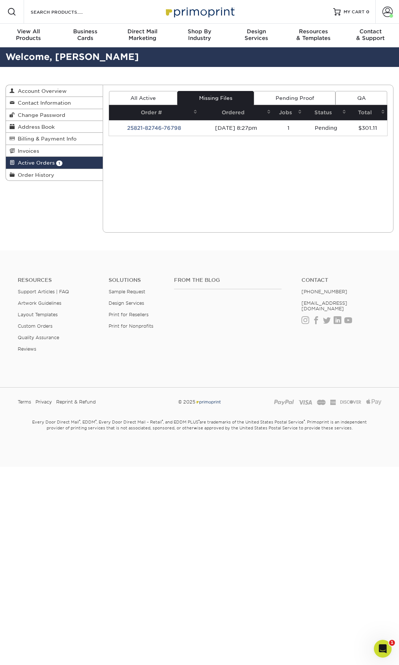
click at [156, 104] on link "All Active" at bounding box center [143, 98] width 69 height 14
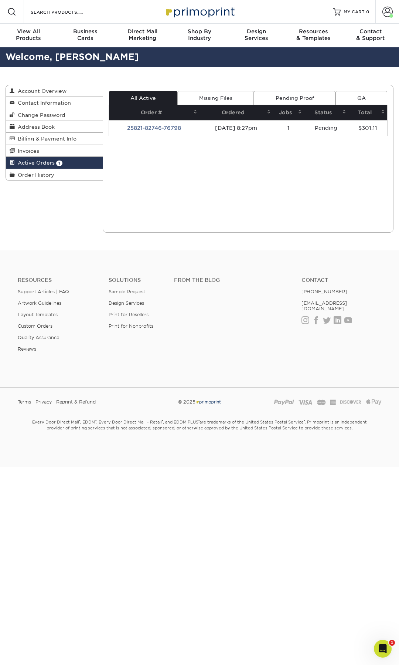
click at [189, 100] on link "Missing Files" at bounding box center [215, 98] width 77 height 14
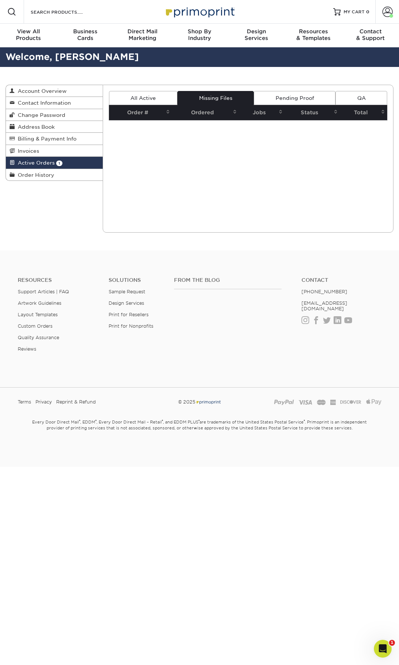
click at [282, 94] on link "Pending Proof" at bounding box center [295, 98] width 82 height 14
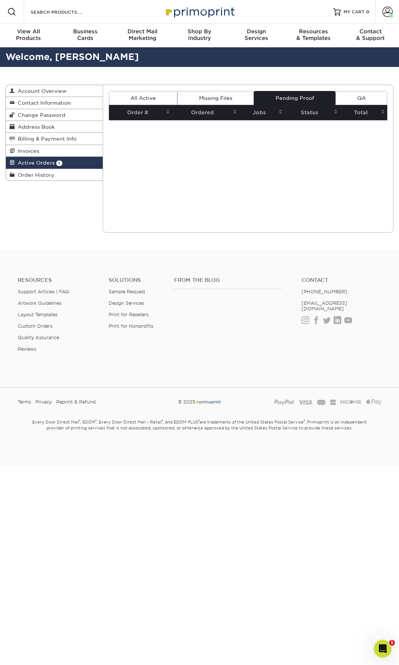
click at [139, 98] on link "All Active" at bounding box center [143, 98] width 69 height 14
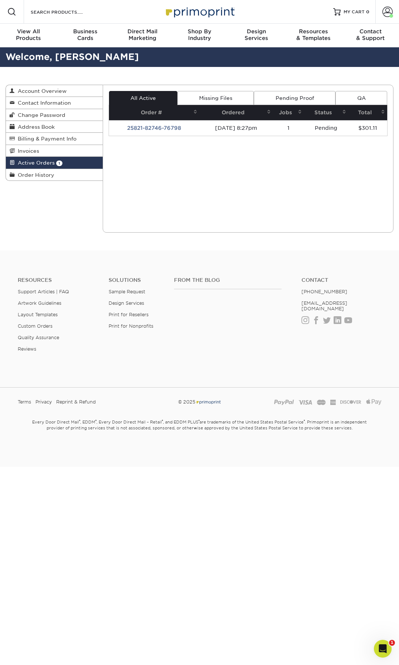
click at [182, 118] on th "Order #" at bounding box center [154, 112] width 91 height 15
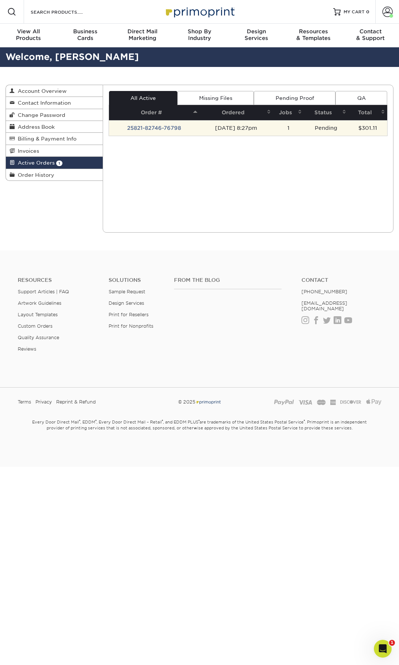
click at [188, 126] on td "25821-82746-76798" at bounding box center [154, 128] width 91 height 16
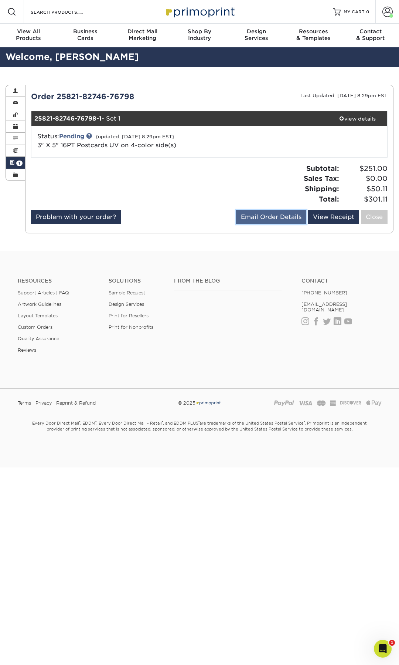
click at [279, 214] on link "Email Order Details" at bounding box center [271, 217] width 70 height 14
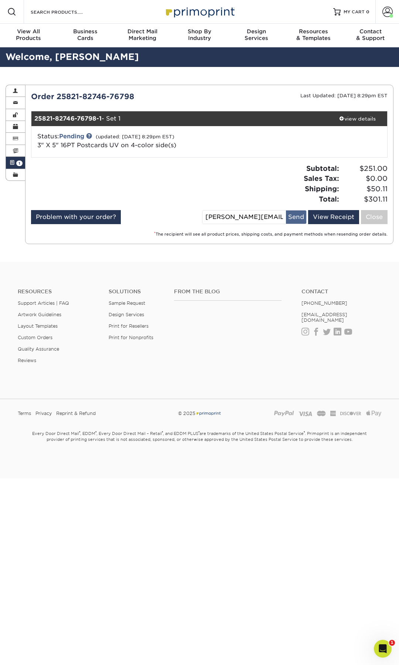
click at [291, 218] on button "Send" at bounding box center [296, 216] width 20 height 13
